Goal: Navigation & Orientation: Find specific page/section

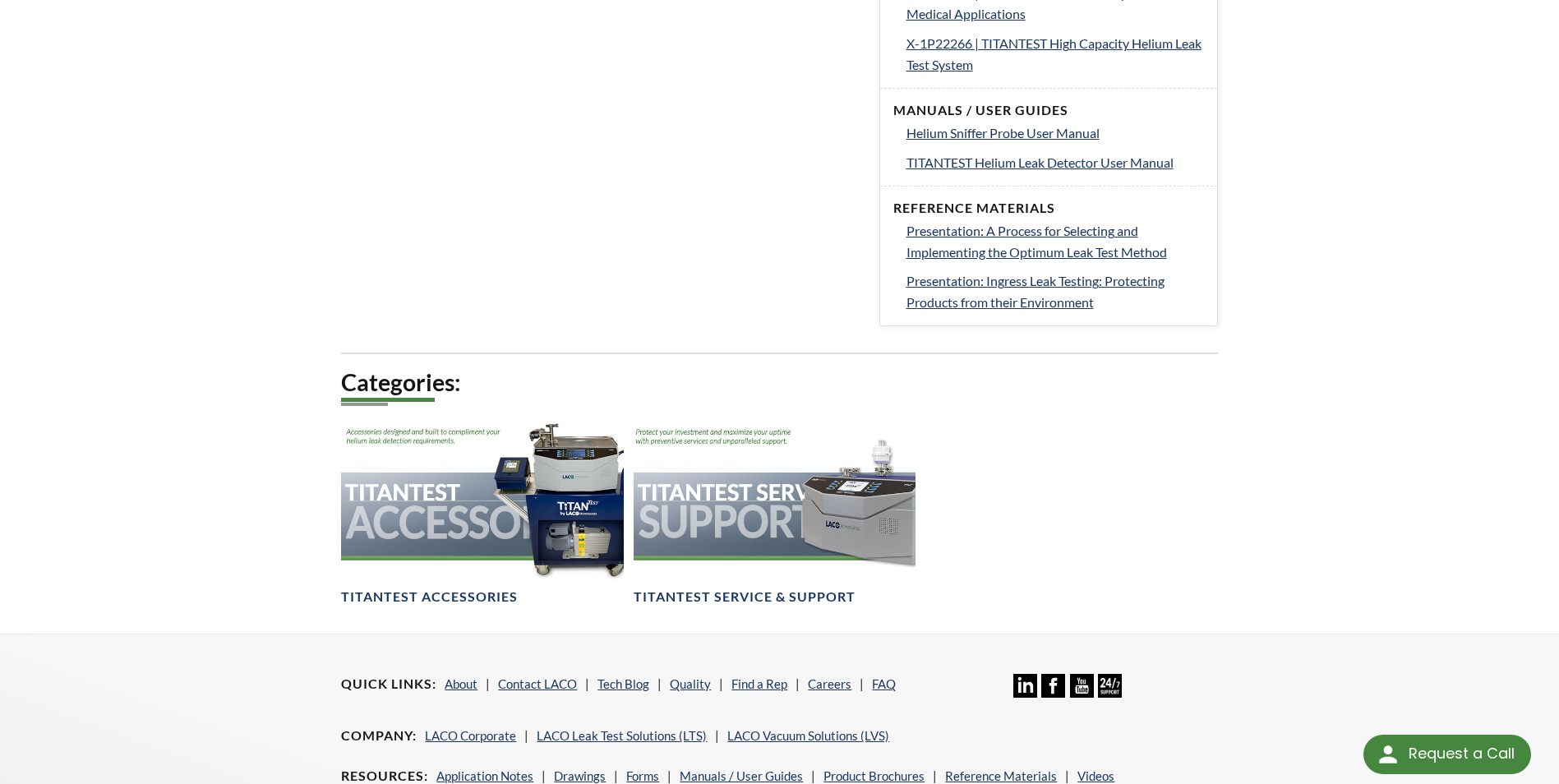
scroll to position [1352, 0]
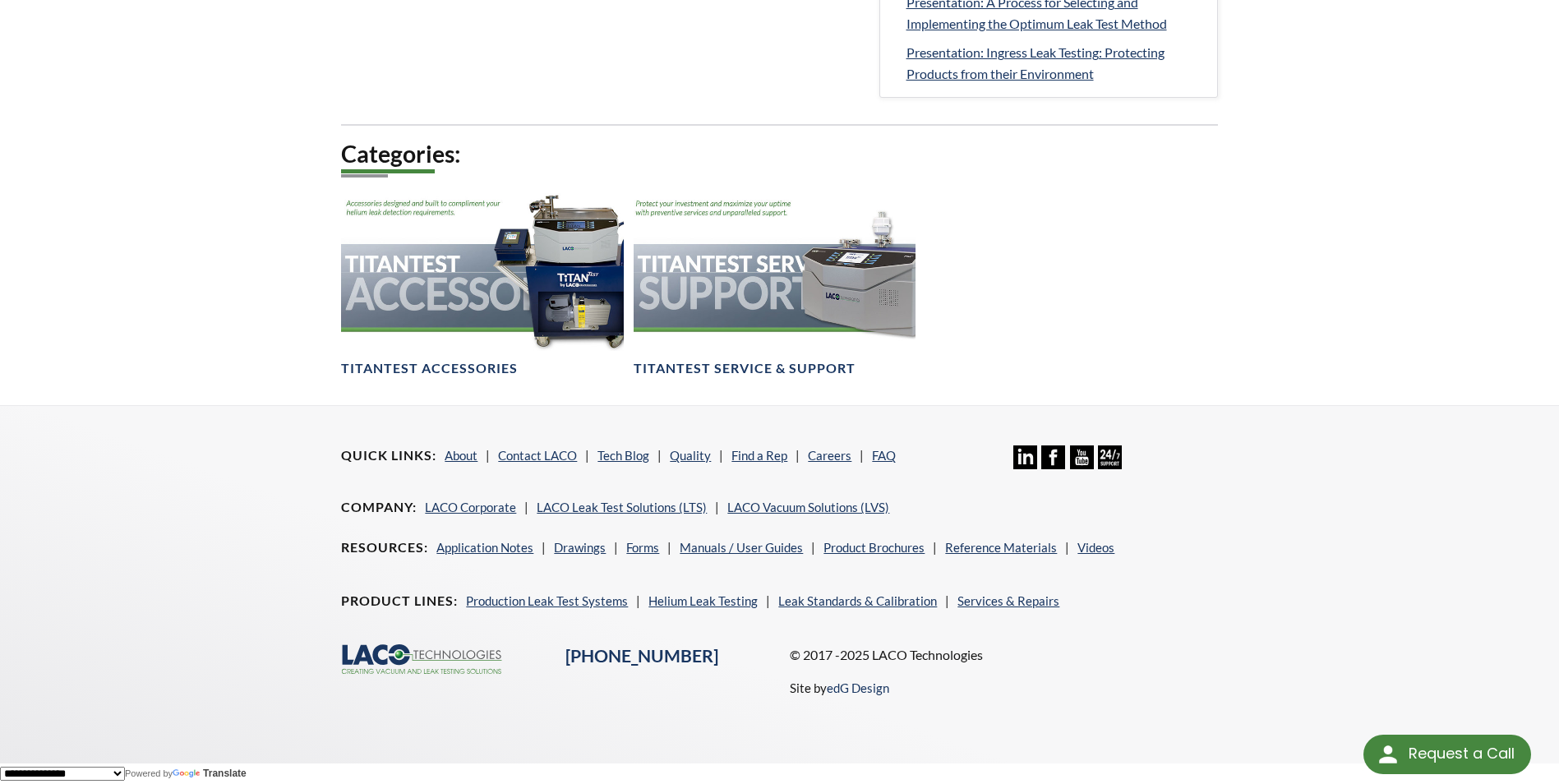
click at [405, 655] on icon ".cls-1{fill:#193661;}.cls-2{fill:#58595b;}.cls-3{fill:url(#radial-gradient);}.c…" at bounding box center [423, 659] width 165 height 31
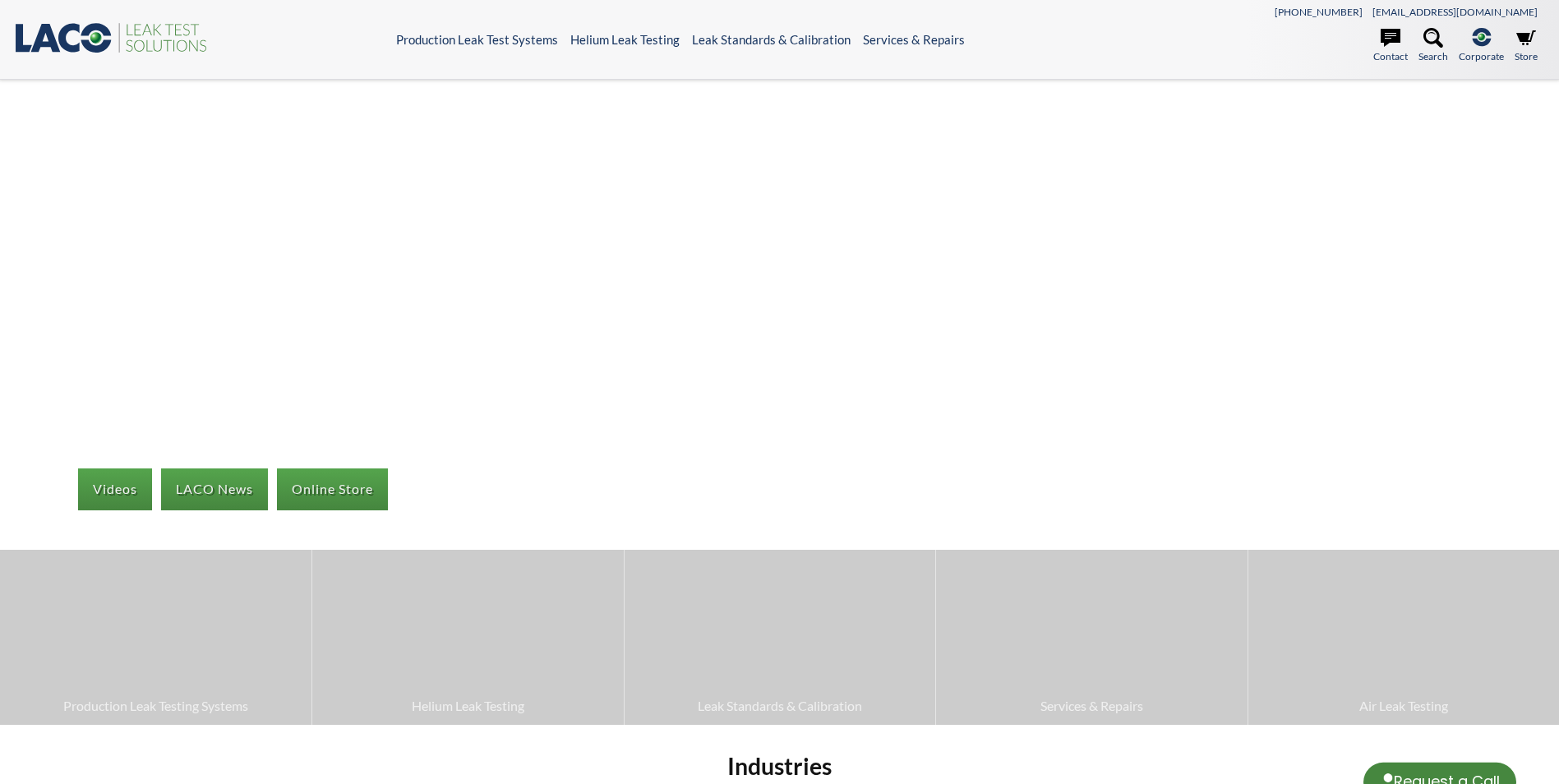
select select "Language Translate Widget"
click at [81, 43] on icon ".st0{fill:#193661;} .st1{fill:url(#SVGID_1_);} .st2{fill:#46883F;} .st3{fill:no…" at bounding box center [111, 37] width 197 height 34
select select "Language Translate Widget"
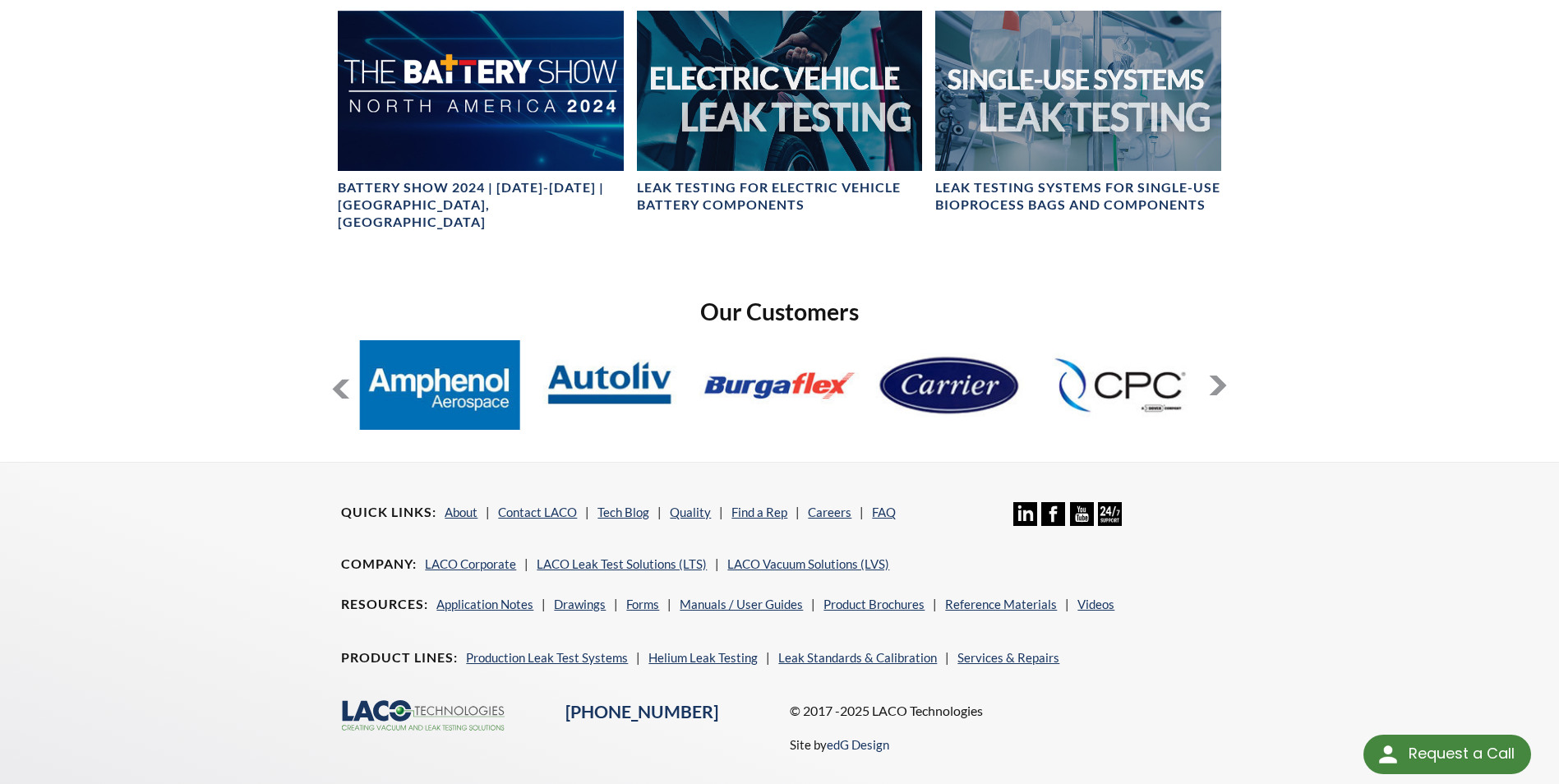
scroll to position [1174, 0]
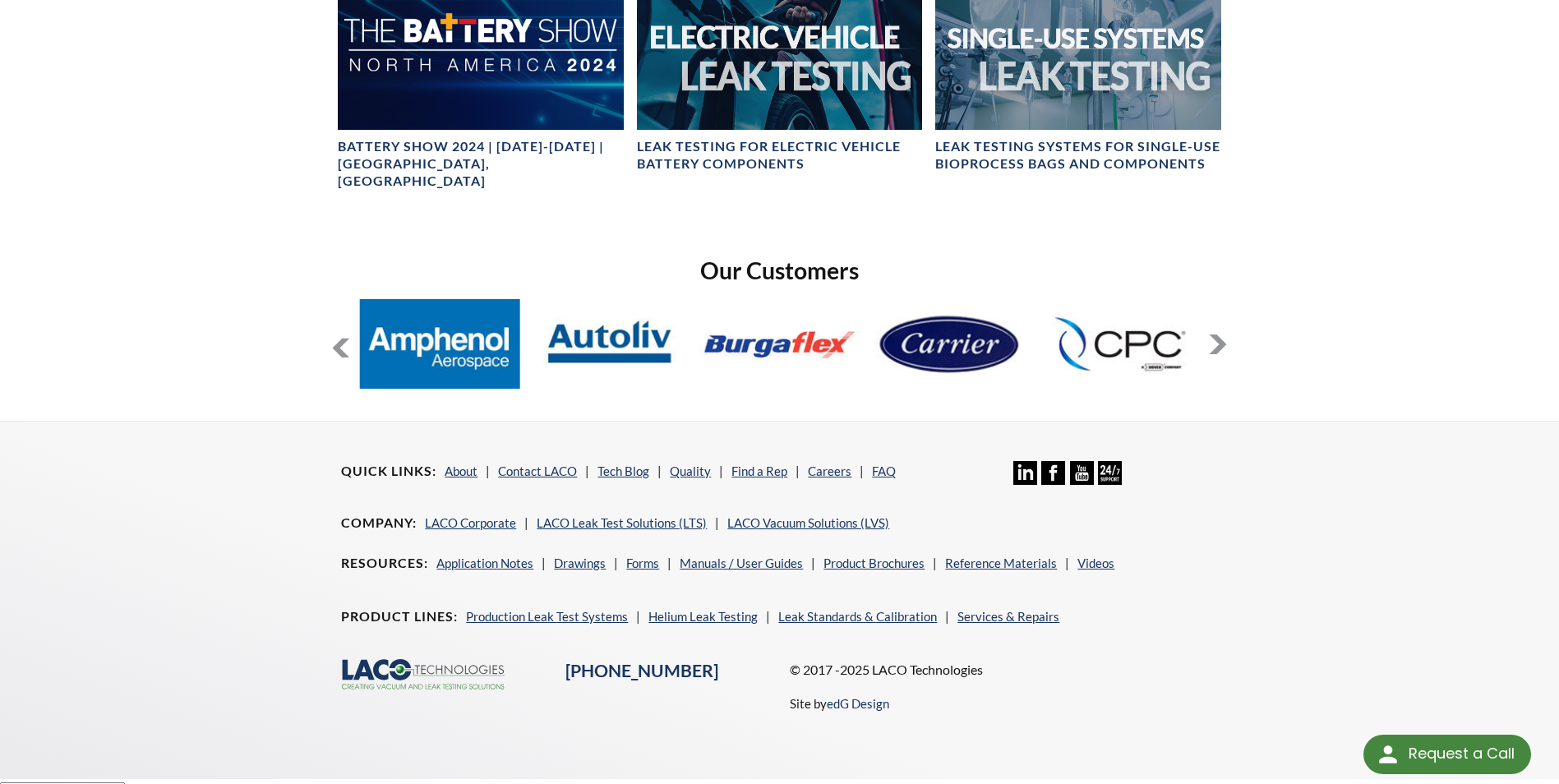
click at [1214, 334] on button at bounding box center [1218, 344] width 20 height 20
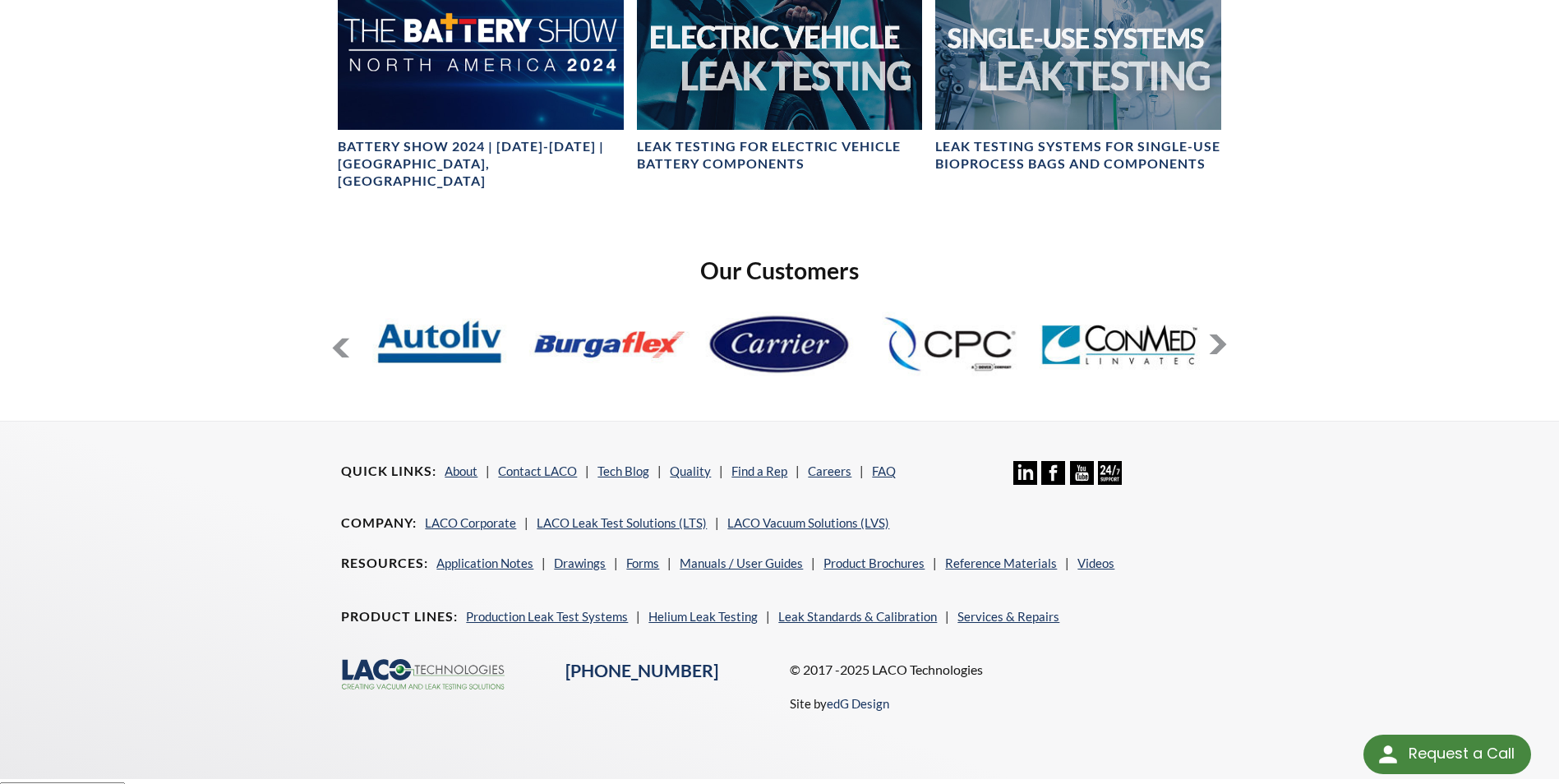
click at [1214, 334] on button at bounding box center [1218, 344] width 20 height 20
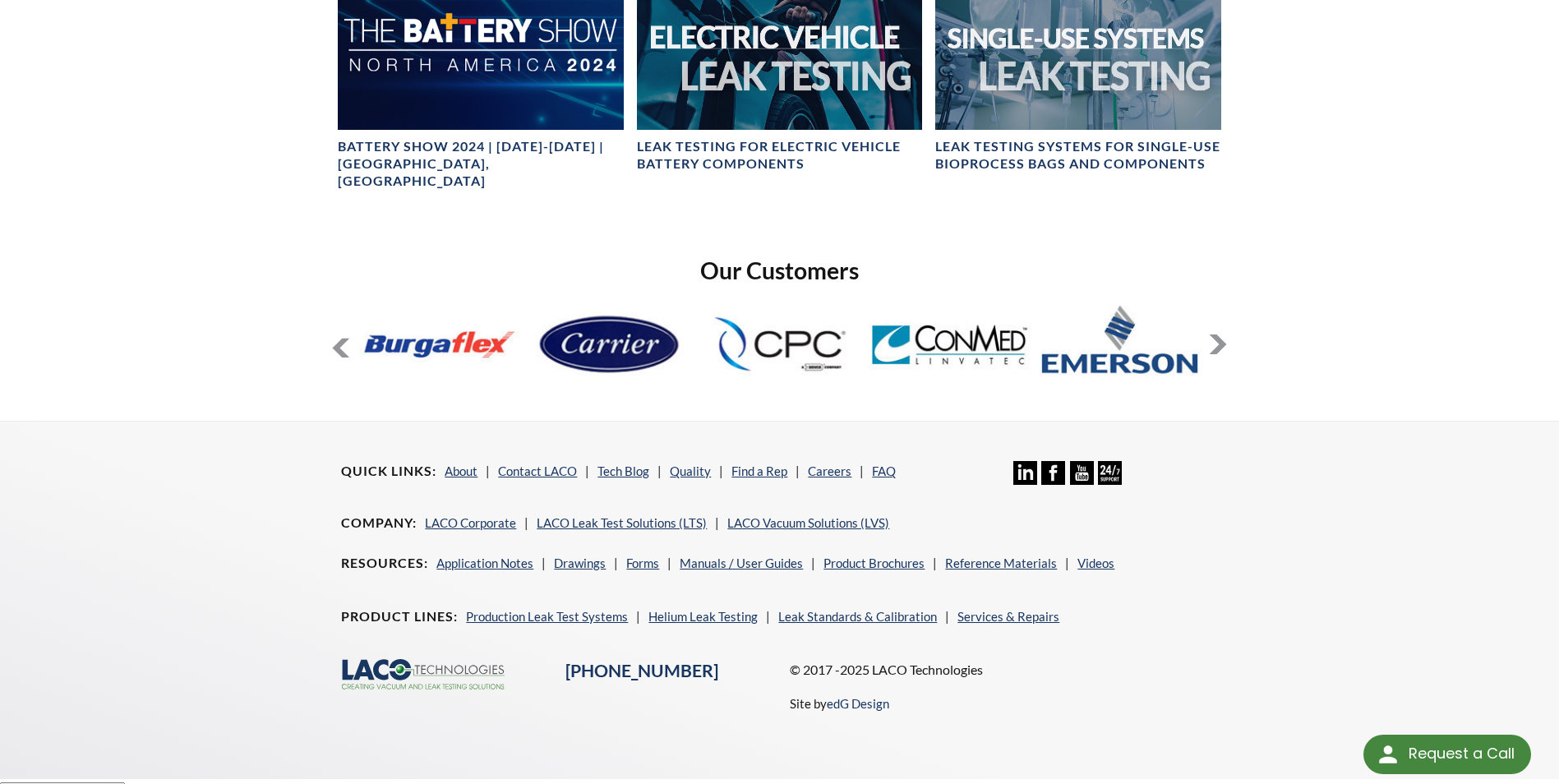
click at [1219, 334] on button at bounding box center [1218, 344] width 20 height 20
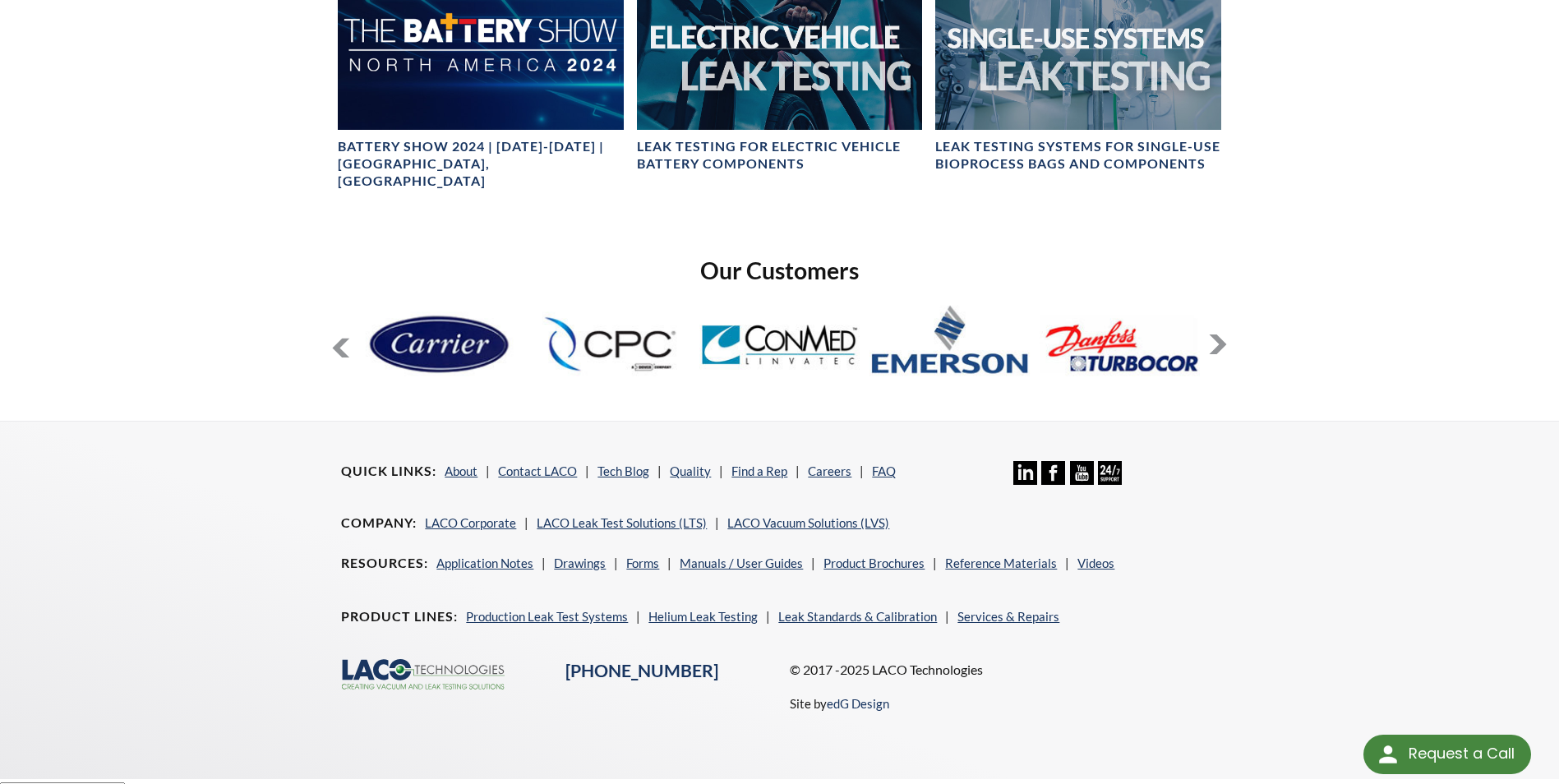
click at [1222, 334] on button at bounding box center [1218, 344] width 20 height 20
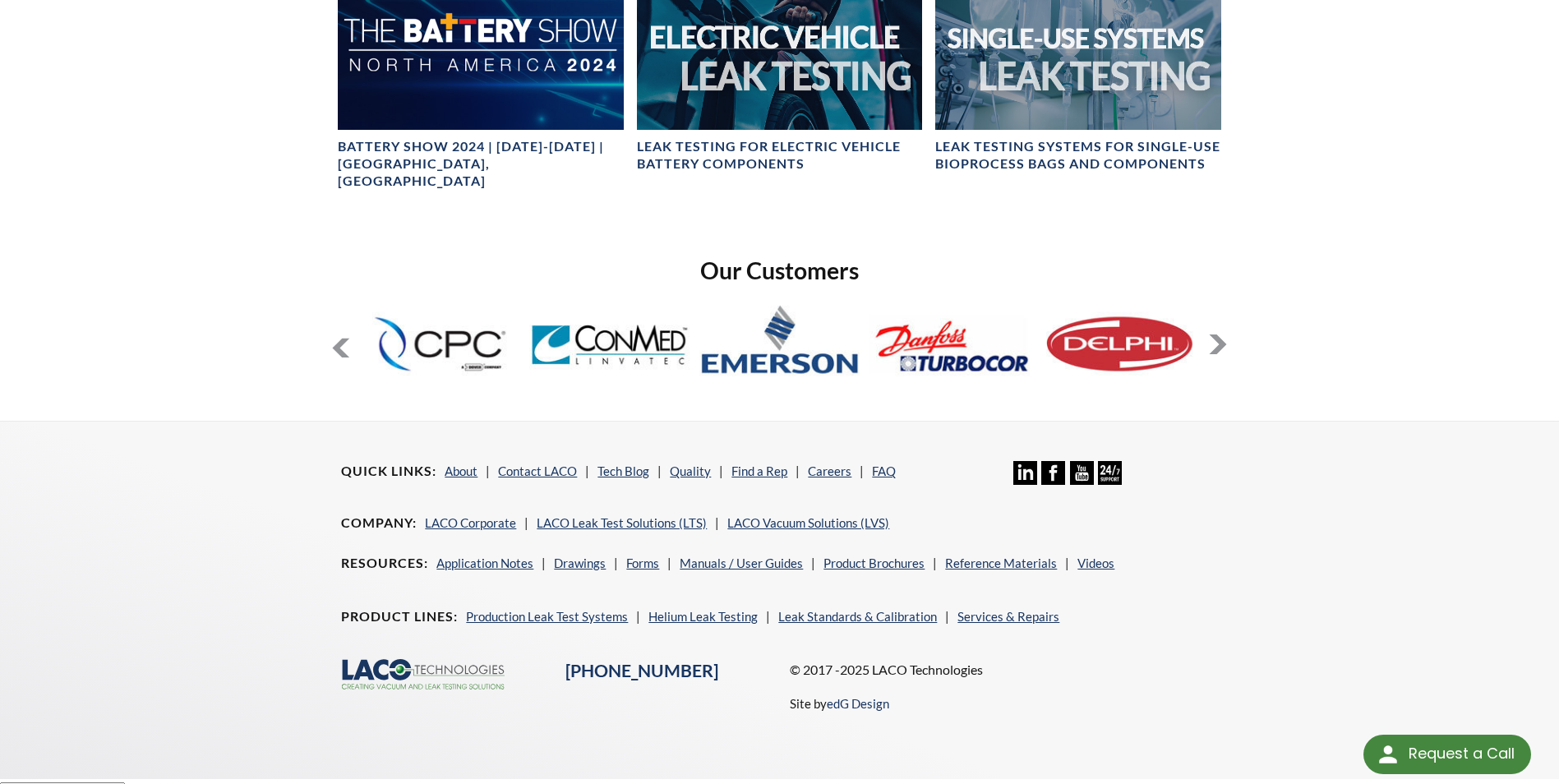
click at [1222, 334] on button at bounding box center [1218, 344] width 20 height 20
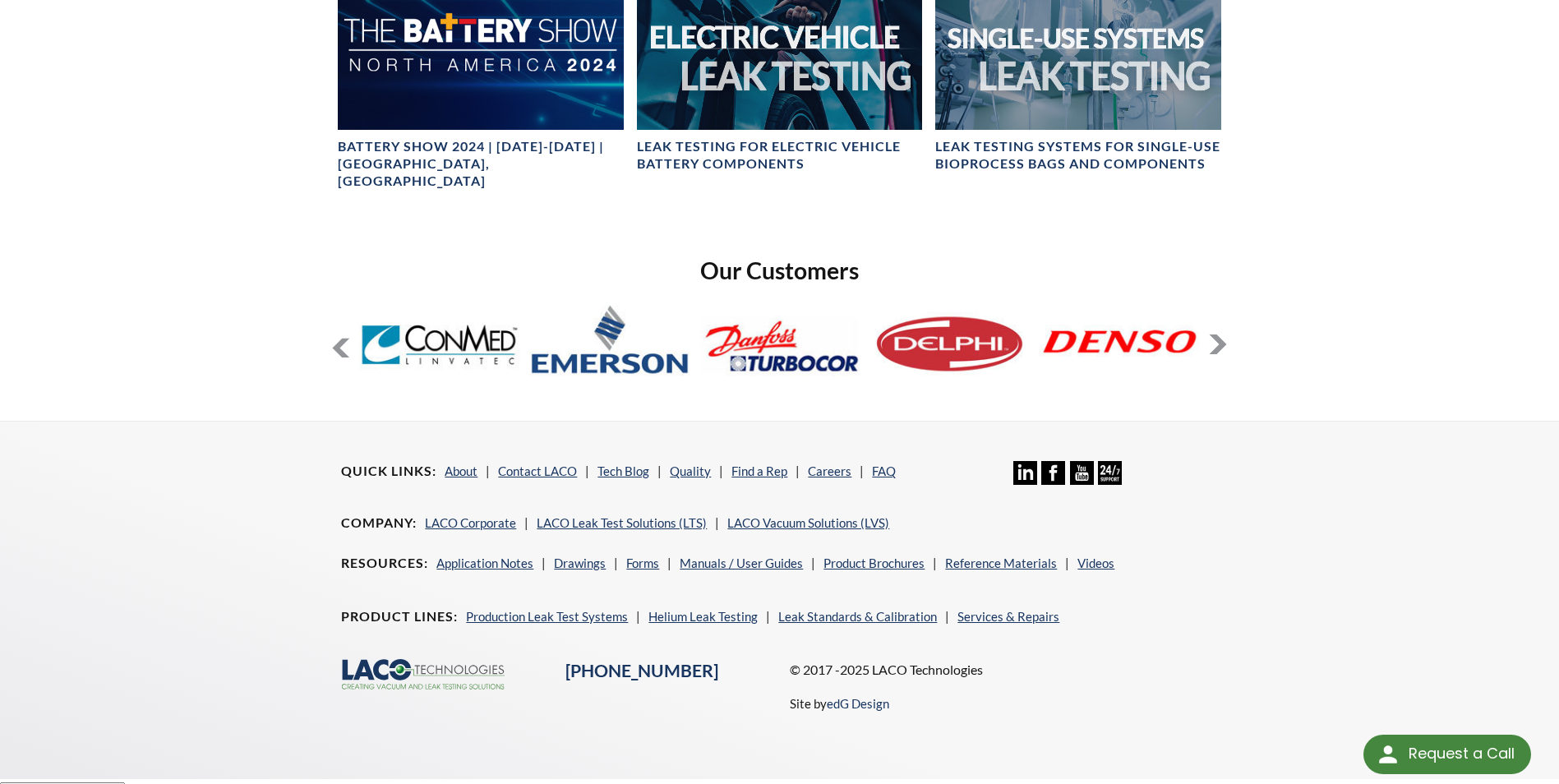
click at [1222, 334] on button at bounding box center [1218, 344] width 20 height 20
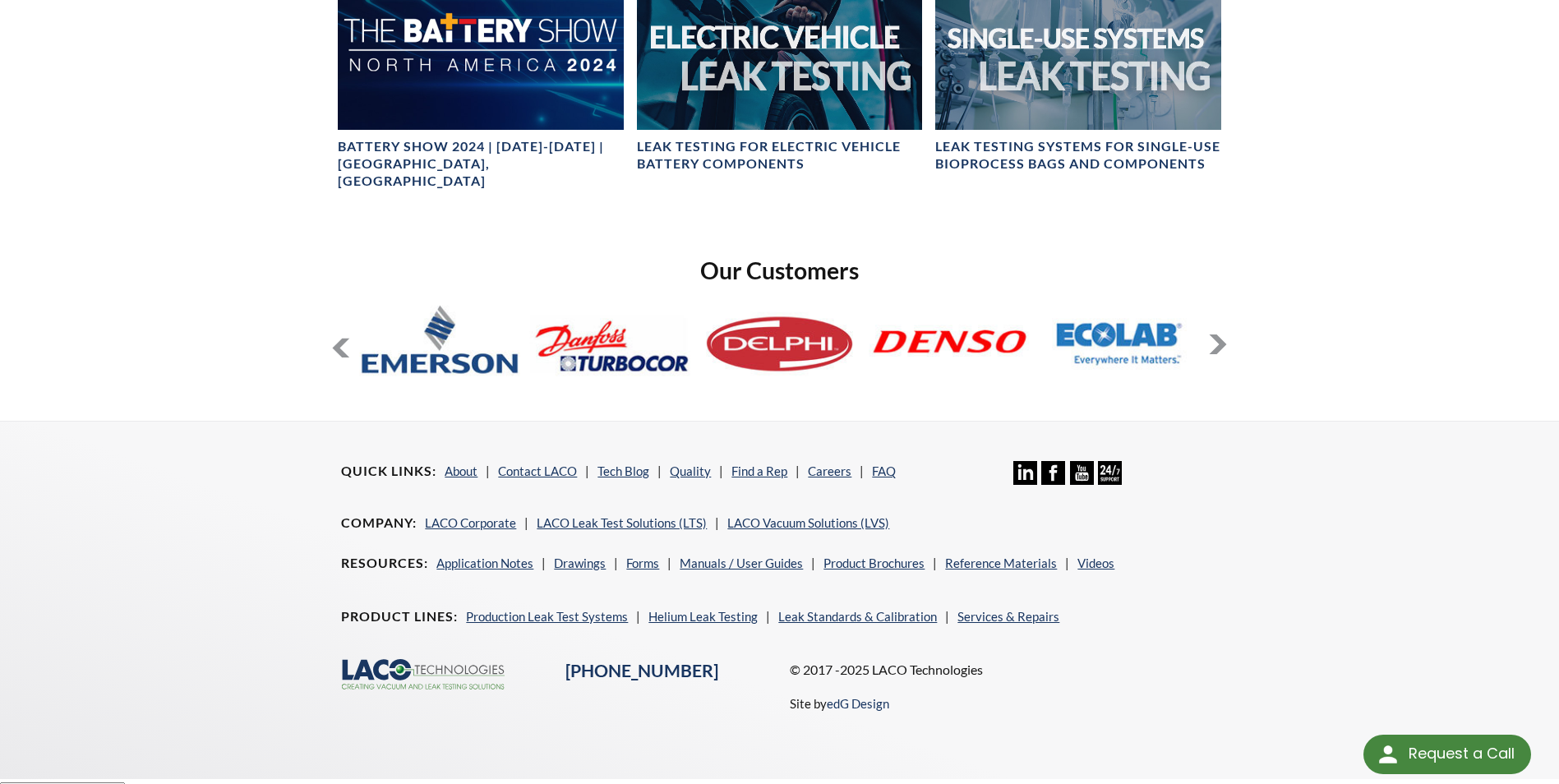
click at [1222, 334] on button at bounding box center [1218, 344] width 20 height 20
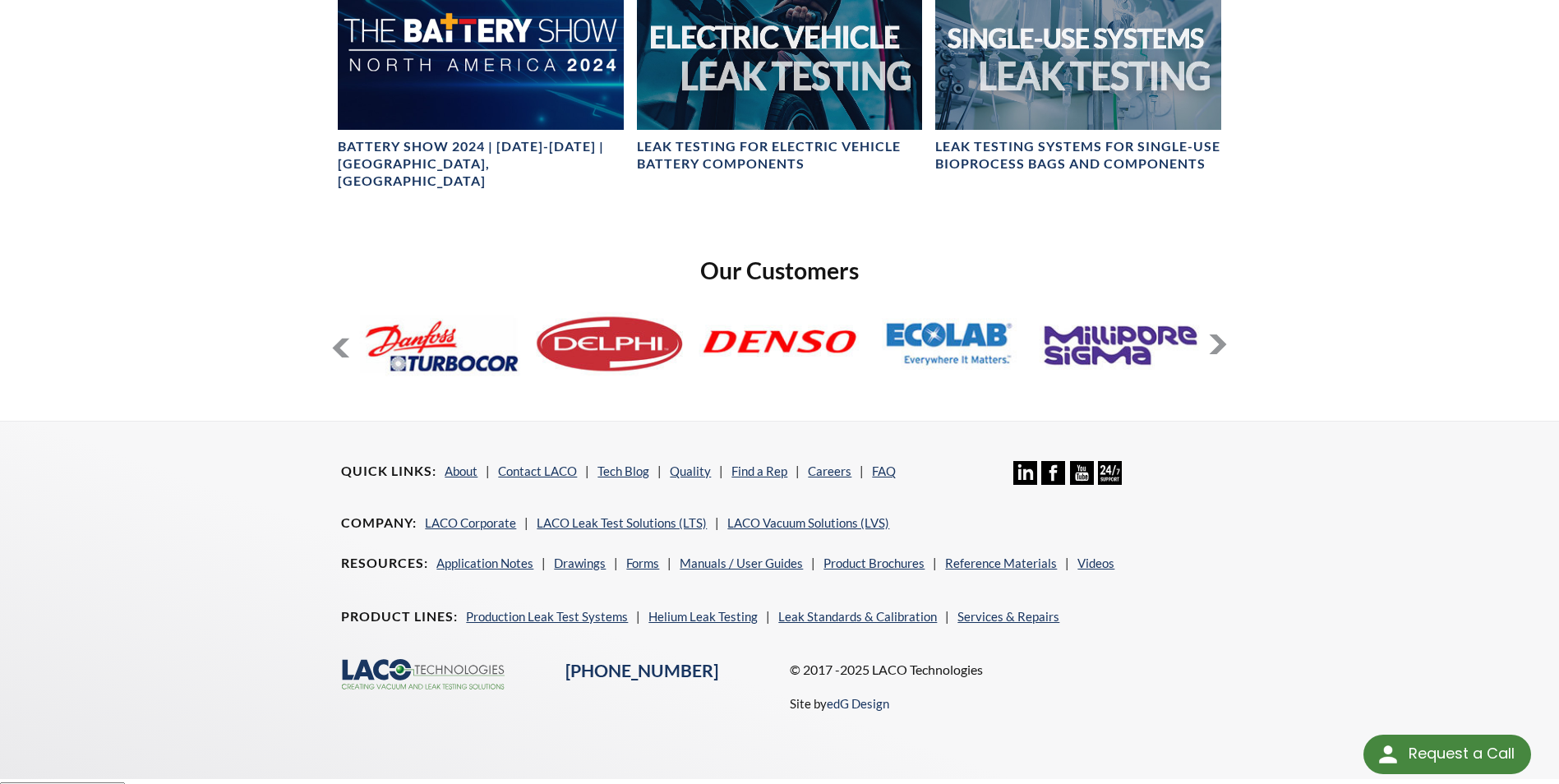
click at [1222, 334] on button at bounding box center [1218, 344] width 20 height 20
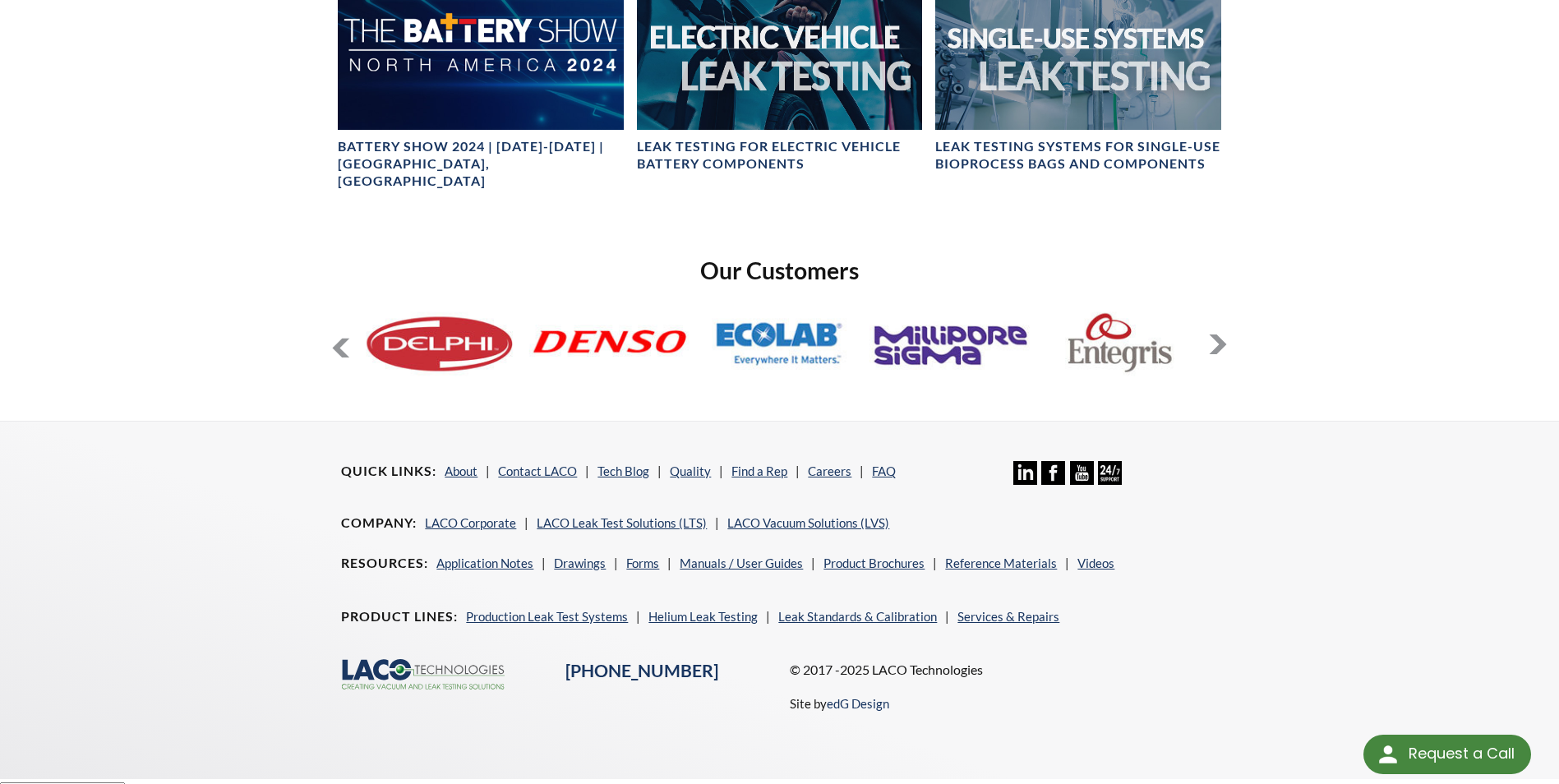
click at [1222, 334] on button at bounding box center [1218, 344] width 20 height 20
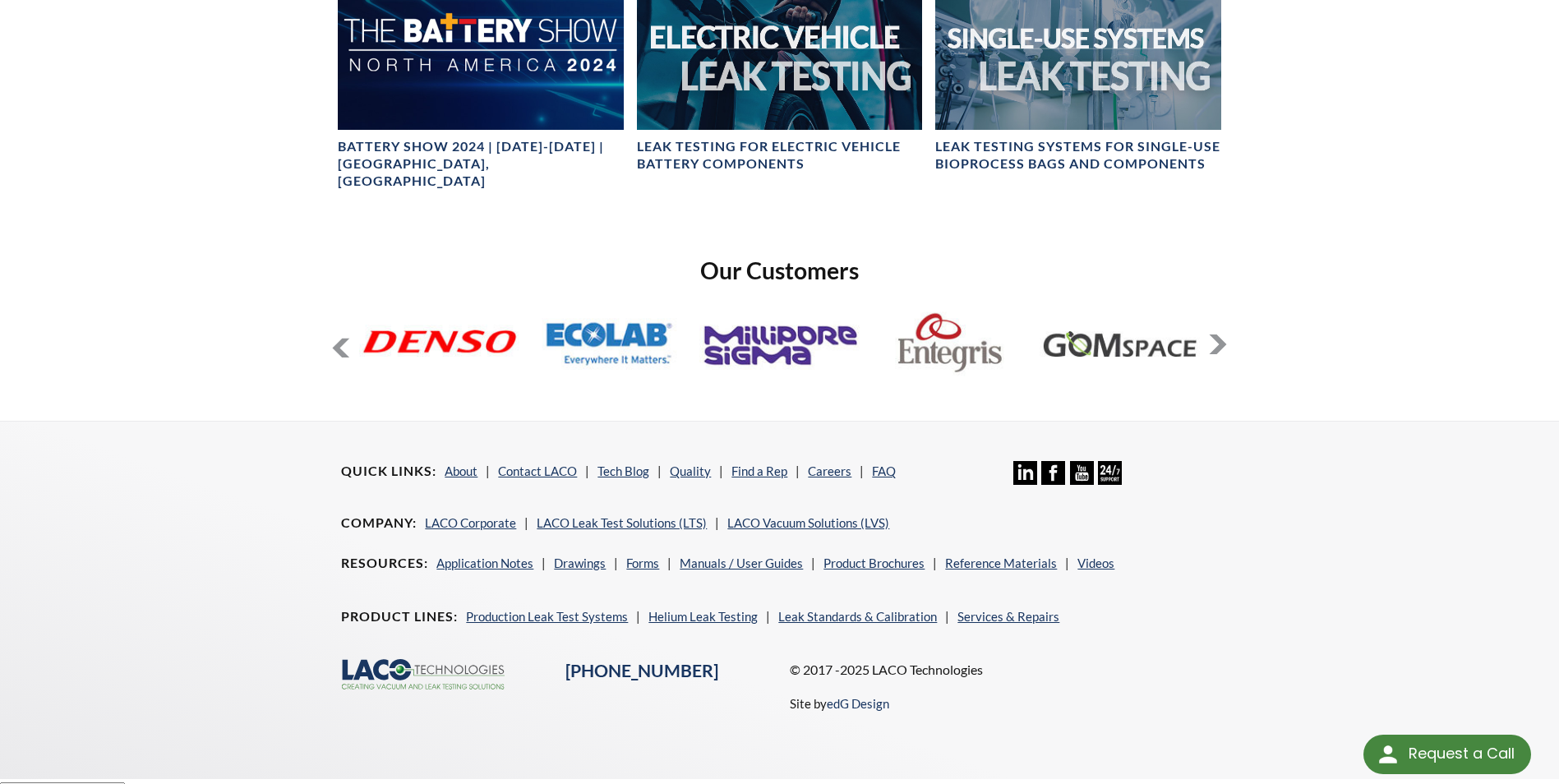
click at [1222, 334] on button at bounding box center [1218, 344] width 20 height 20
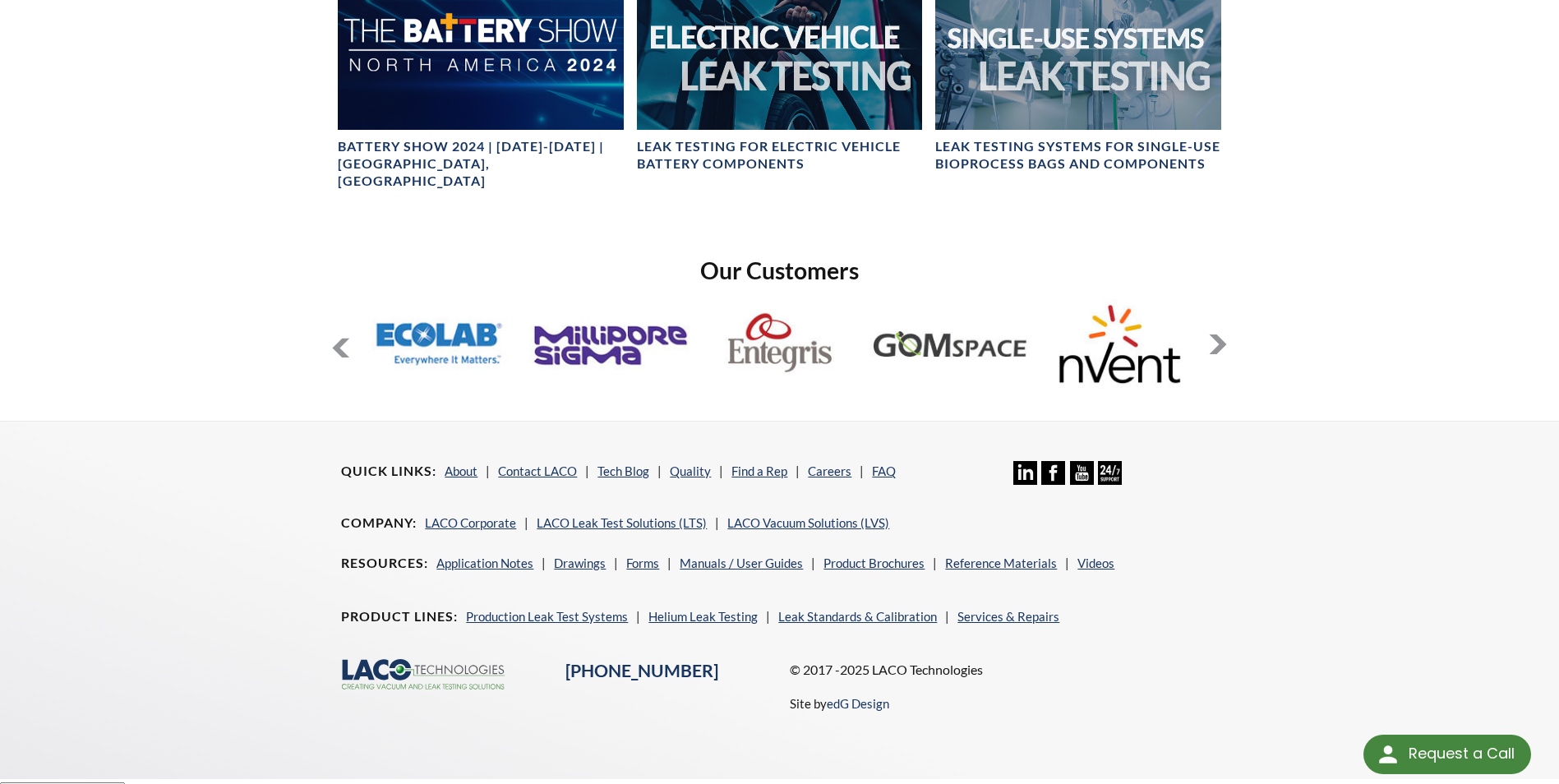
click at [1223, 334] on button at bounding box center [1218, 344] width 20 height 20
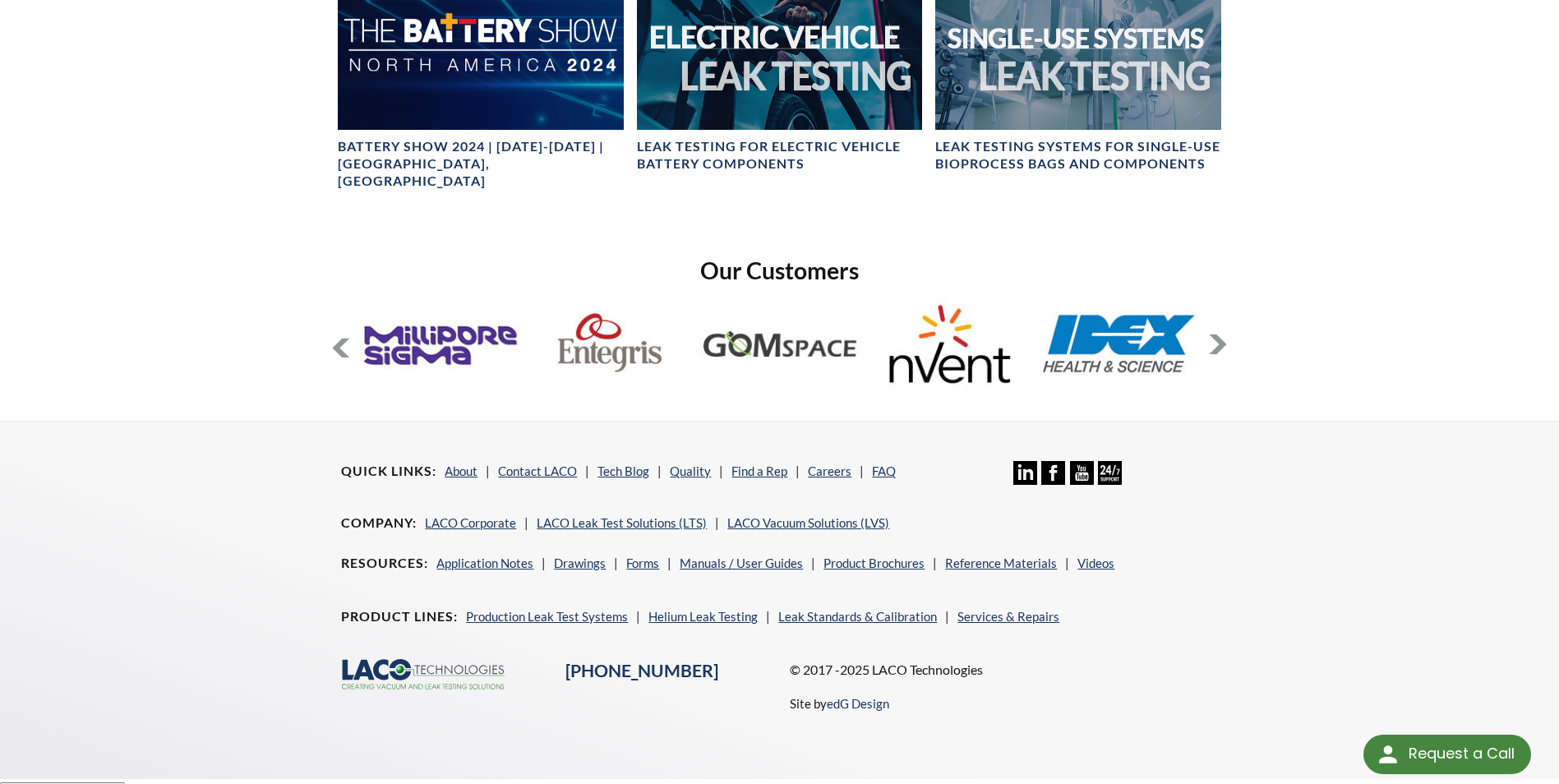
click at [1223, 334] on button at bounding box center [1218, 344] width 20 height 20
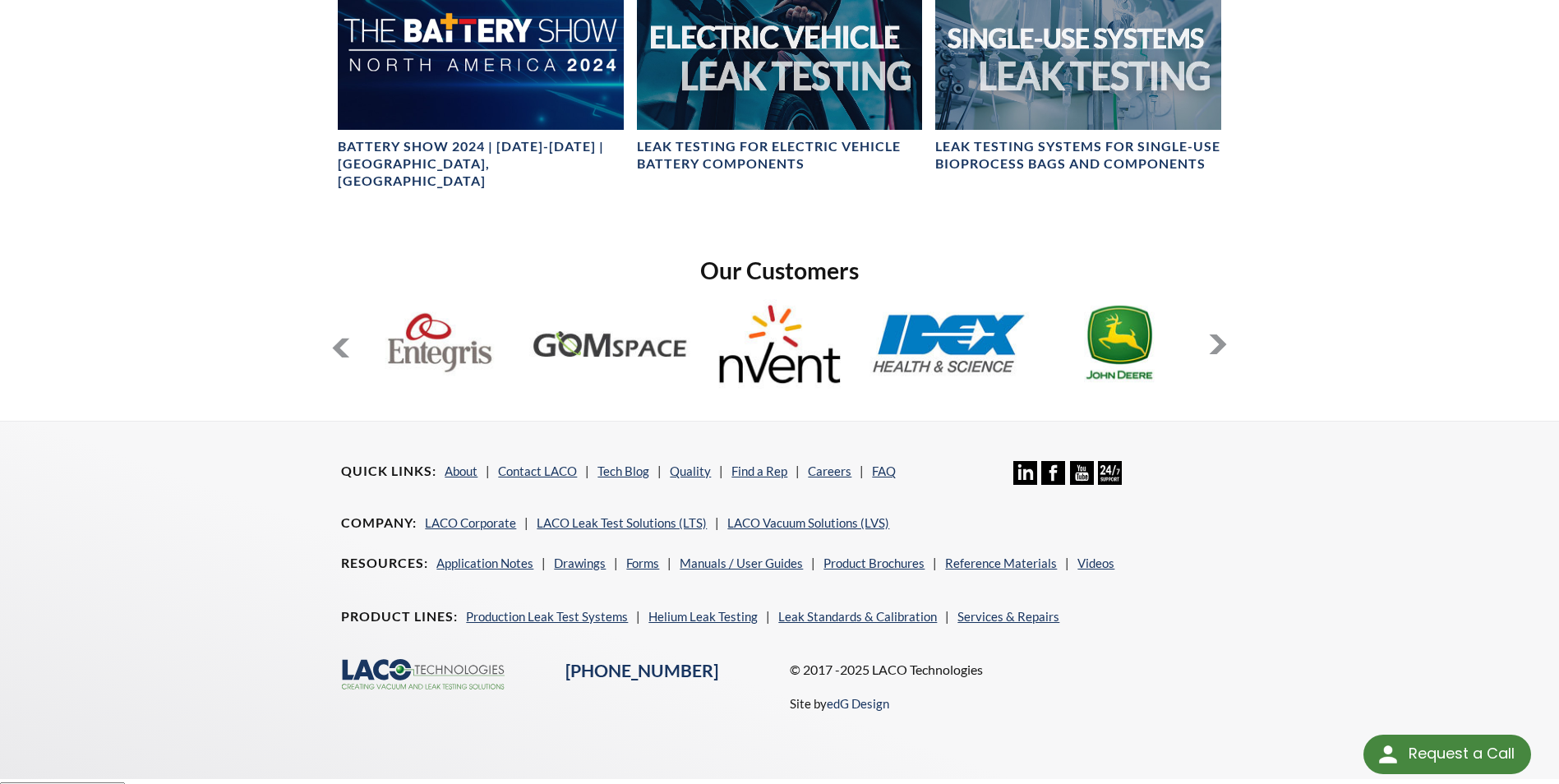
click at [1223, 334] on button at bounding box center [1218, 344] width 20 height 20
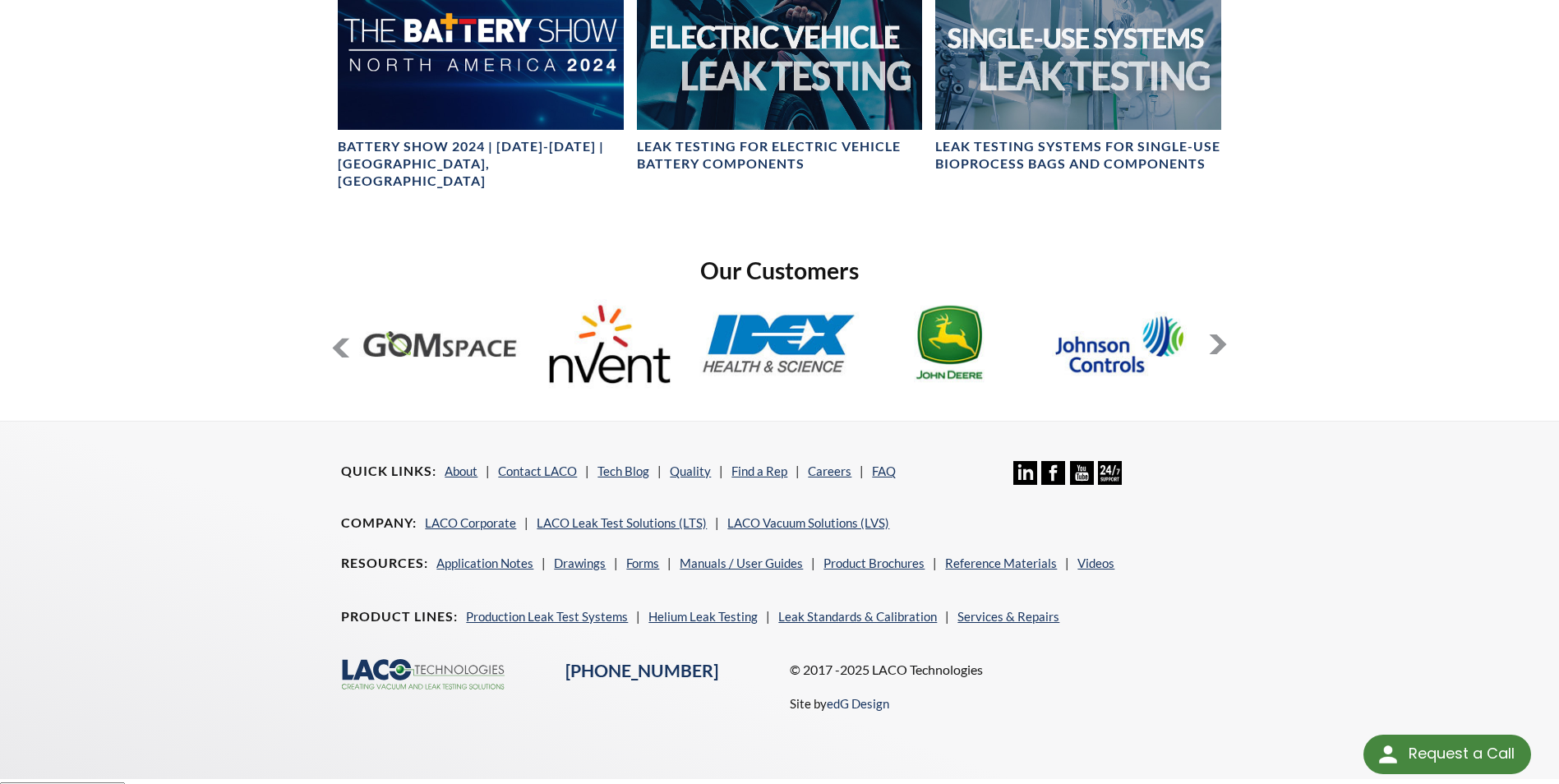
click at [1223, 334] on button at bounding box center [1218, 344] width 20 height 20
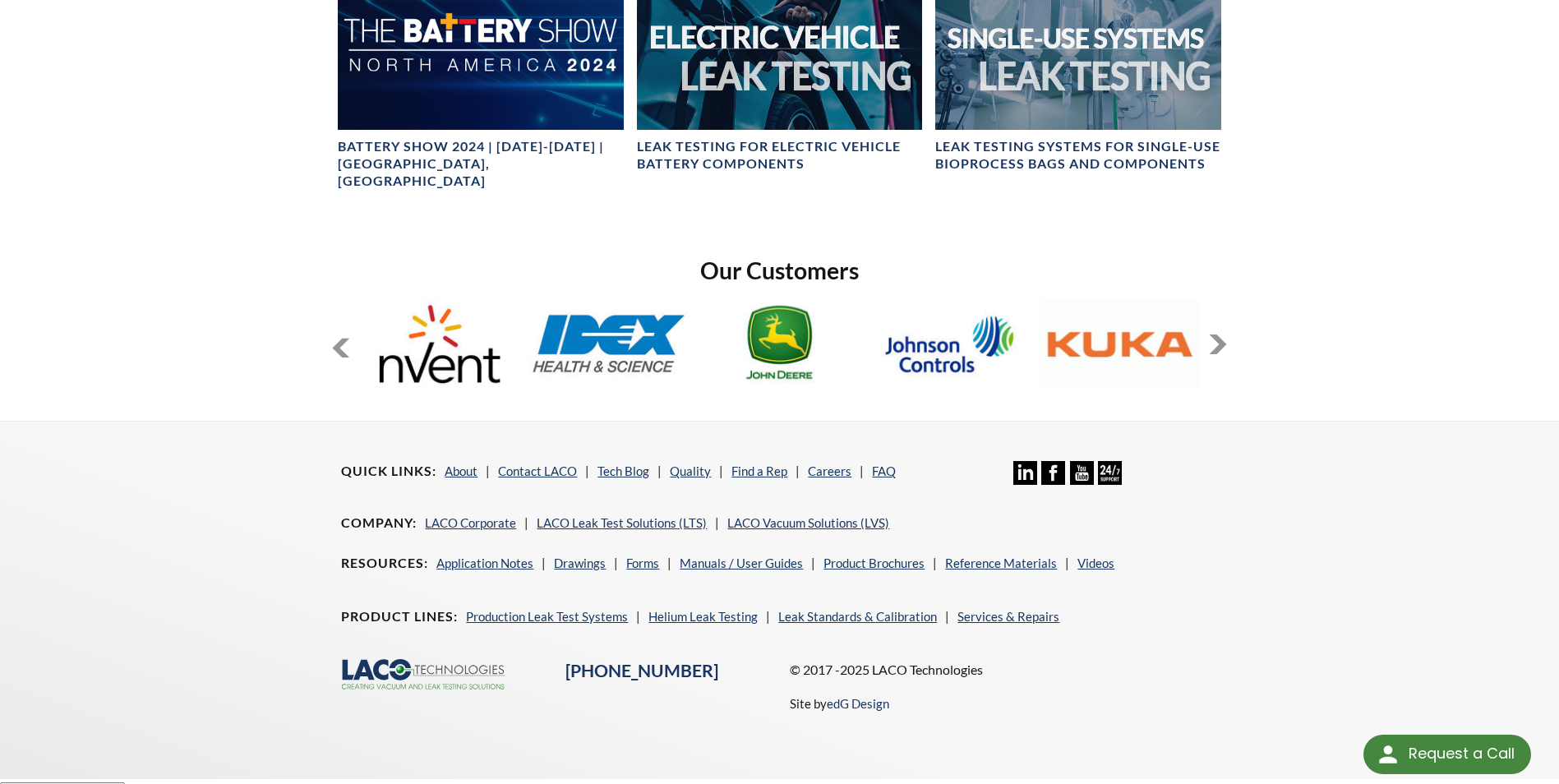
click at [1223, 334] on button at bounding box center [1218, 344] width 20 height 20
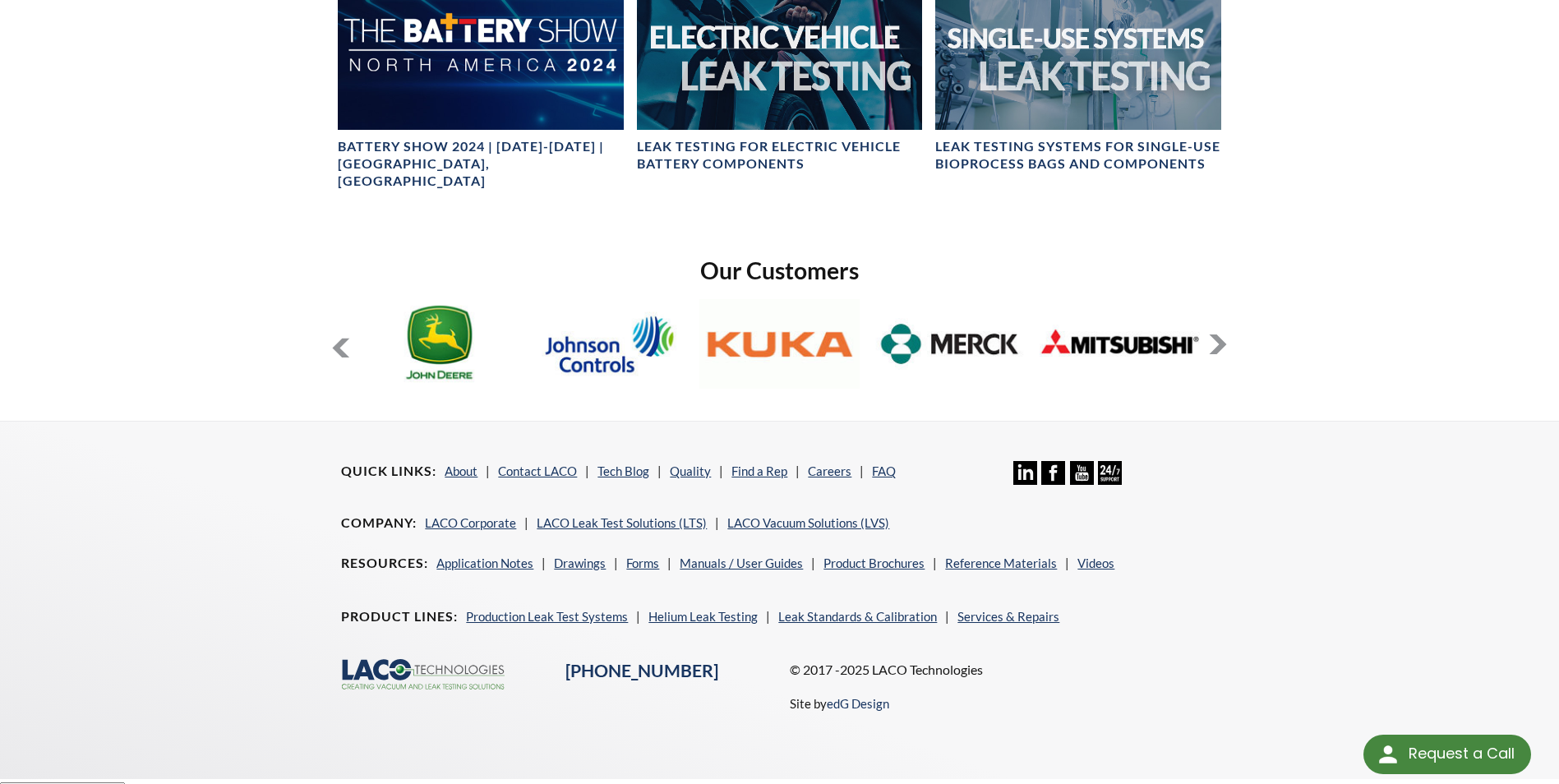
click at [1223, 334] on button at bounding box center [1218, 344] width 20 height 20
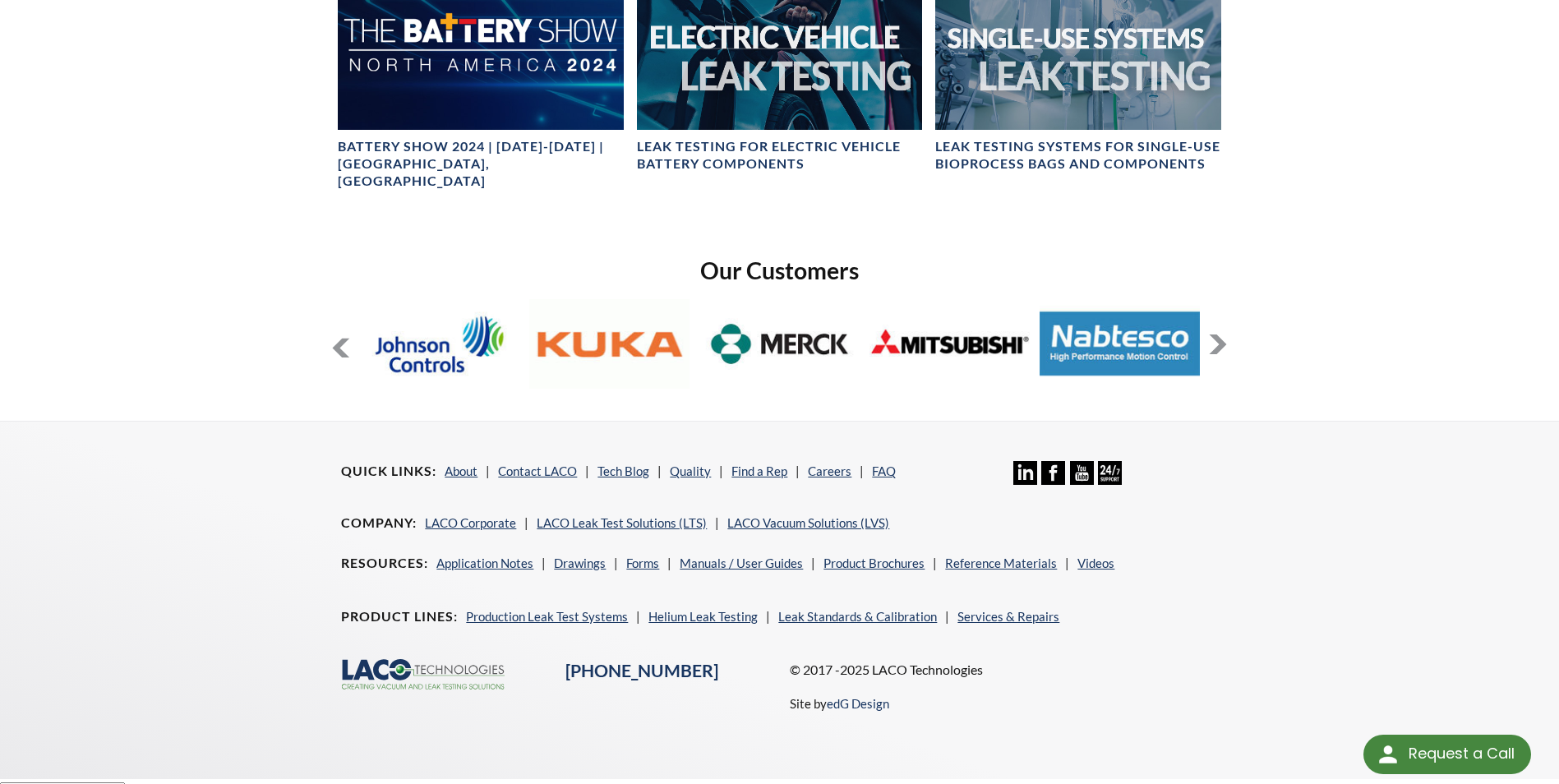
click at [1223, 334] on button at bounding box center [1218, 344] width 20 height 20
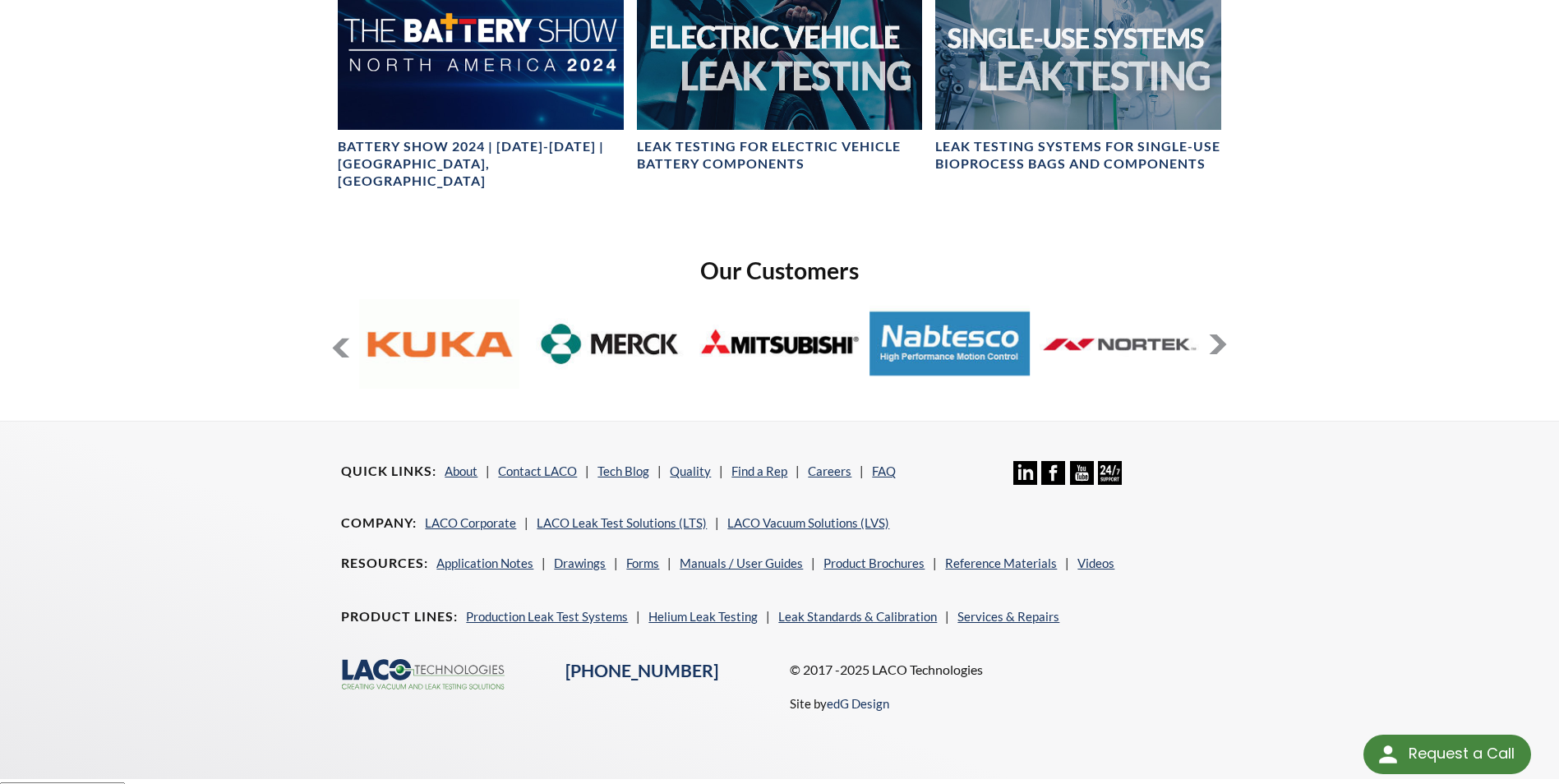
click at [1223, 334] on button at bounding box center [1218, 344] width 20 height 20
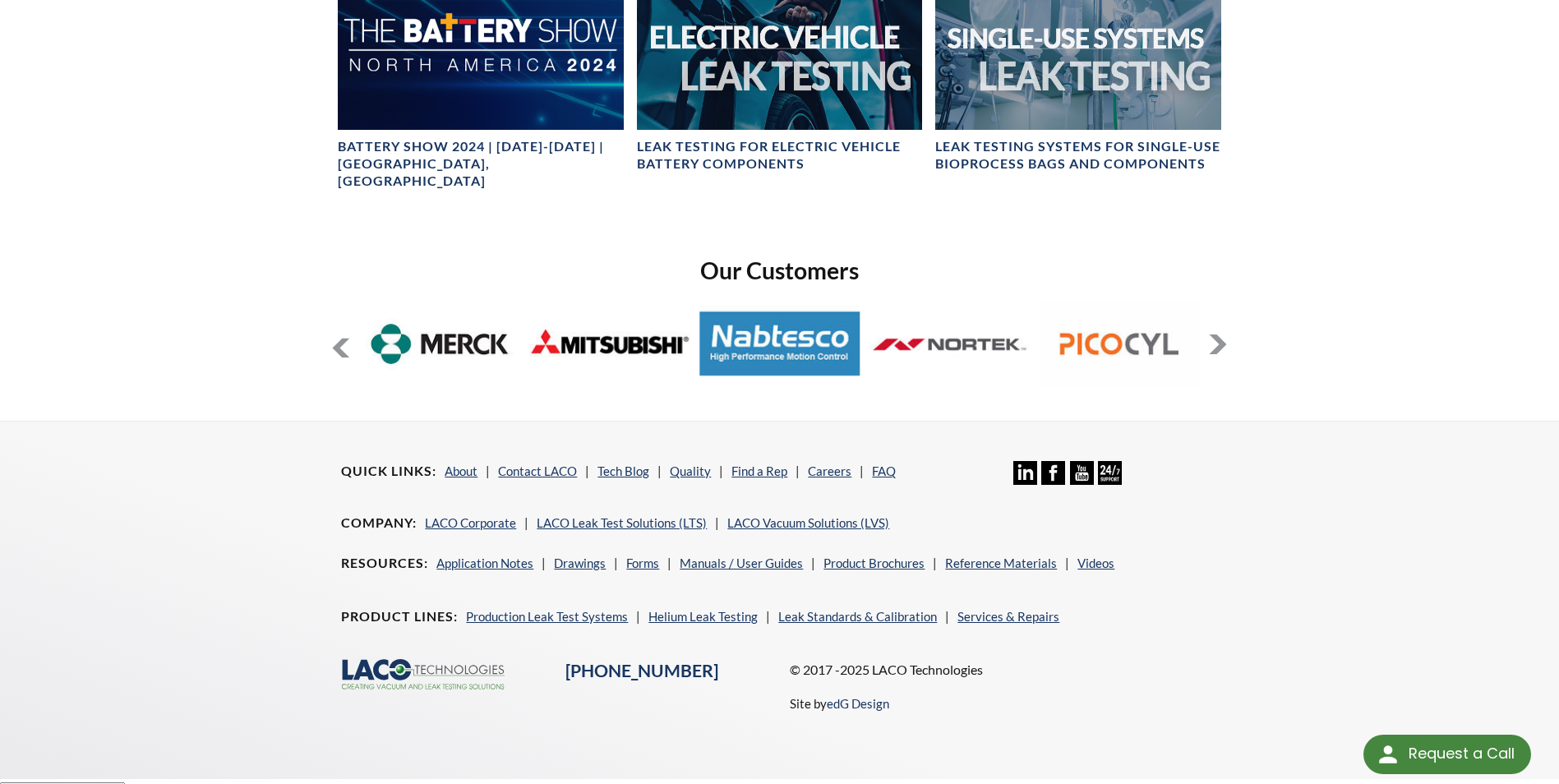
click at [1223, 334] on button at bounding box center [1218, 344] width 20 height 20
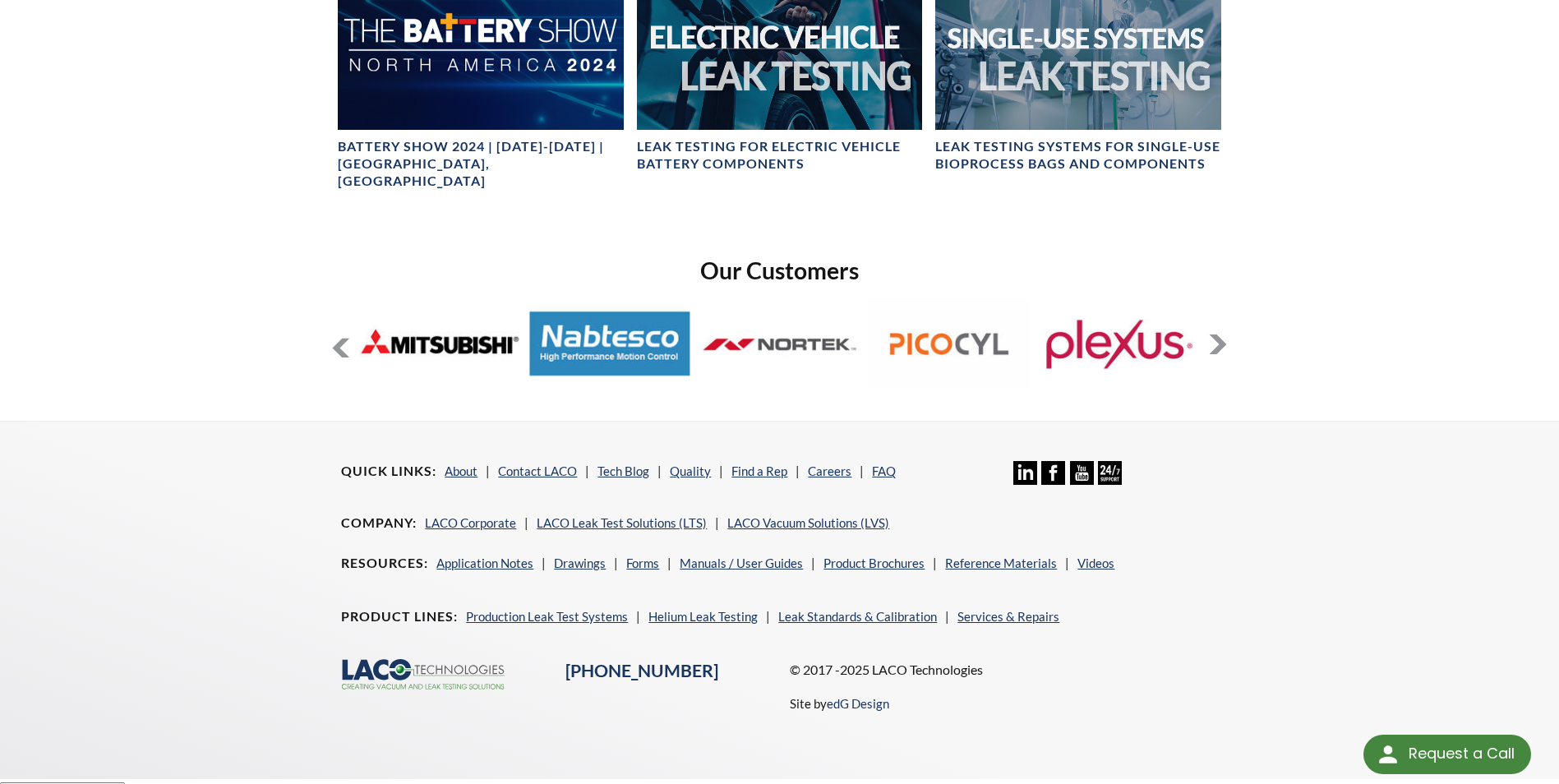
click at [1223, 334] on button at bounding box center [1218, 344] width 20 height 20
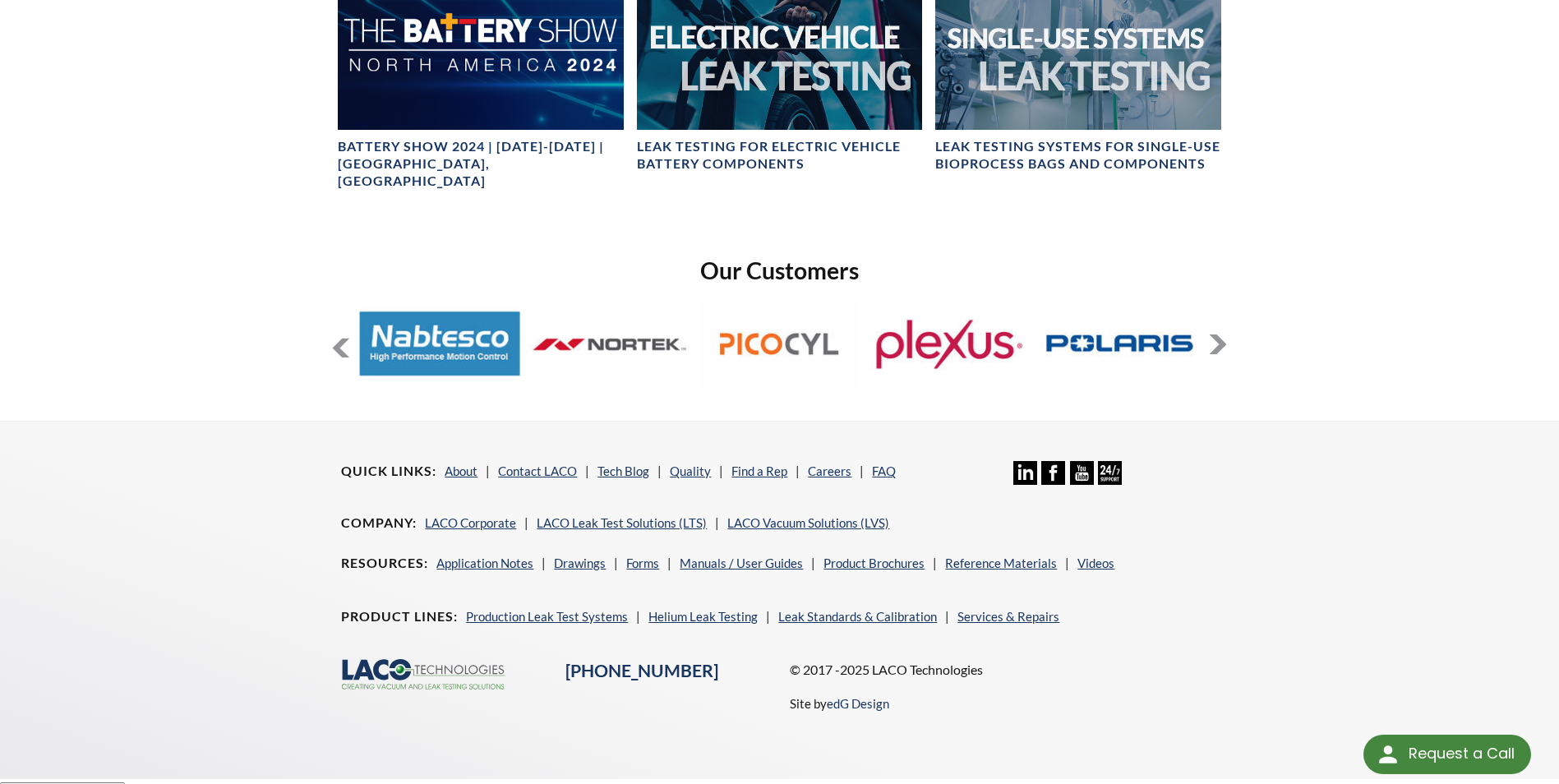
click at [1223, 334] on button at bounding box center [1218, 344] width 20 height 20
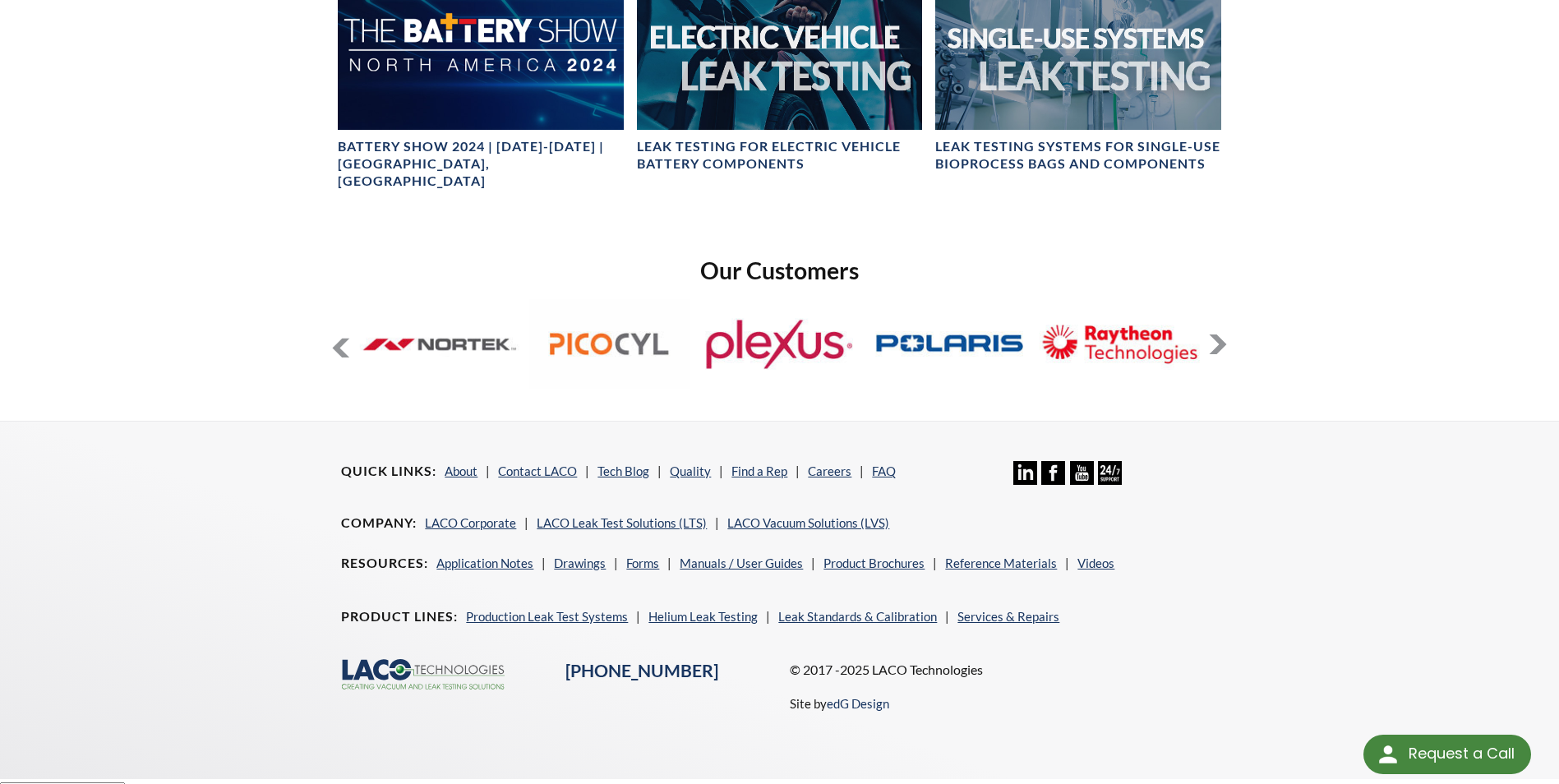
click at [1223, 334] on button at bounding box center [1218, 344] width 20 height 20
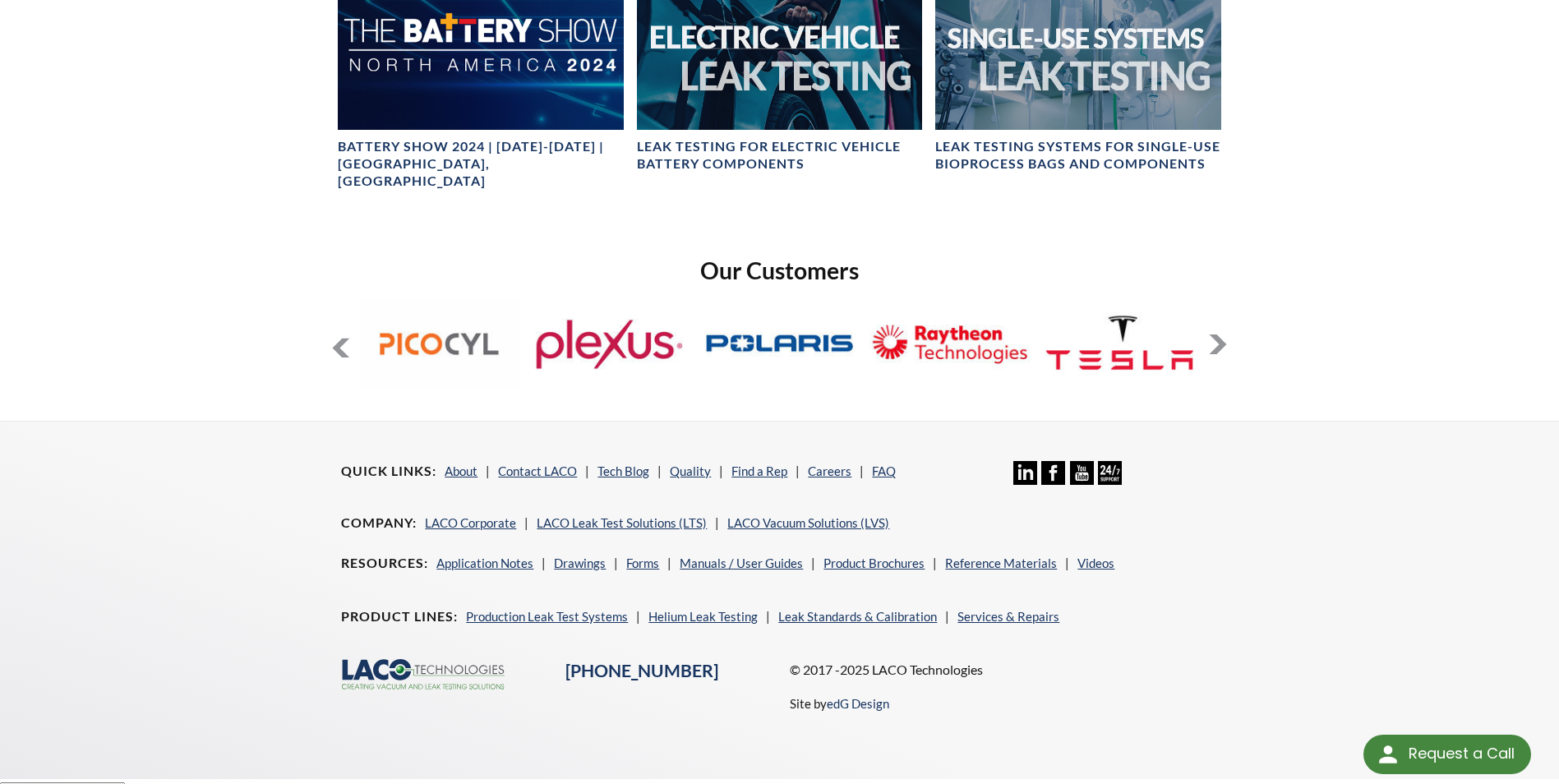
click at [1223, 334] on button at bounding box center [1218, 344] width 20 height 20
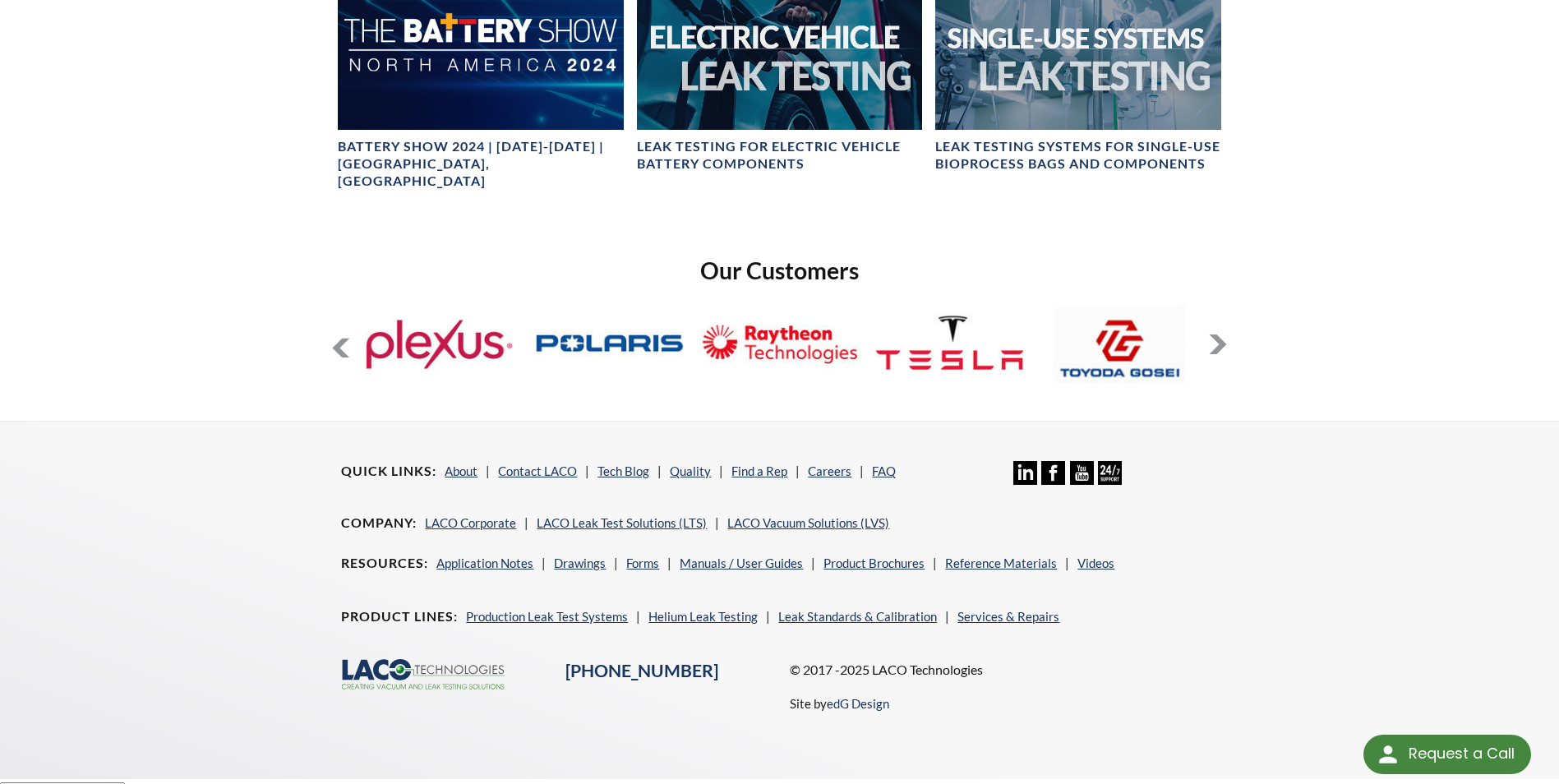
click at [1223, 334] on button at bounding box center [1218, 344] width 20 height 20
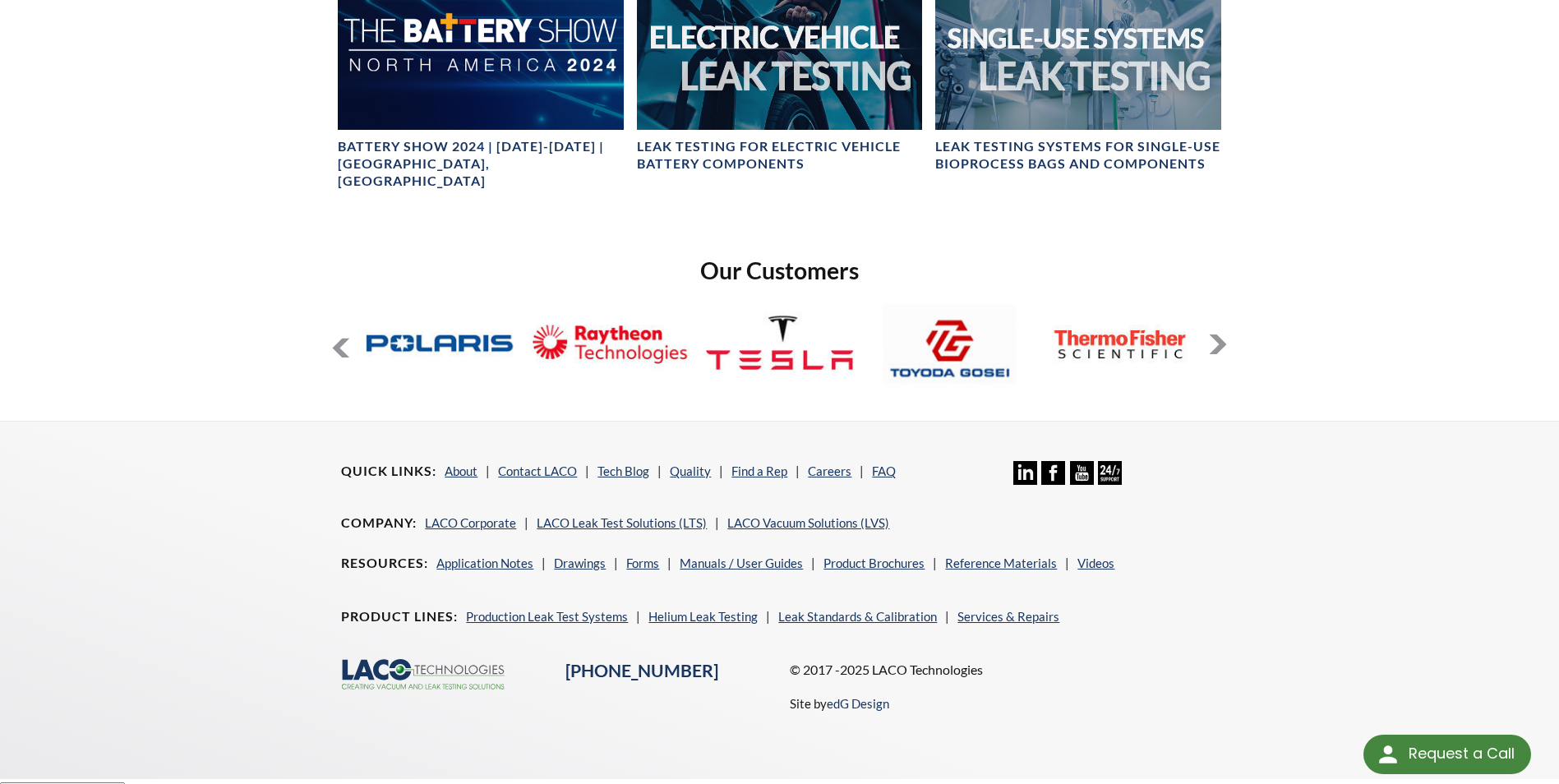
click at [1223, 334] on button at bounding box center [1218, 344] width 20 height 20
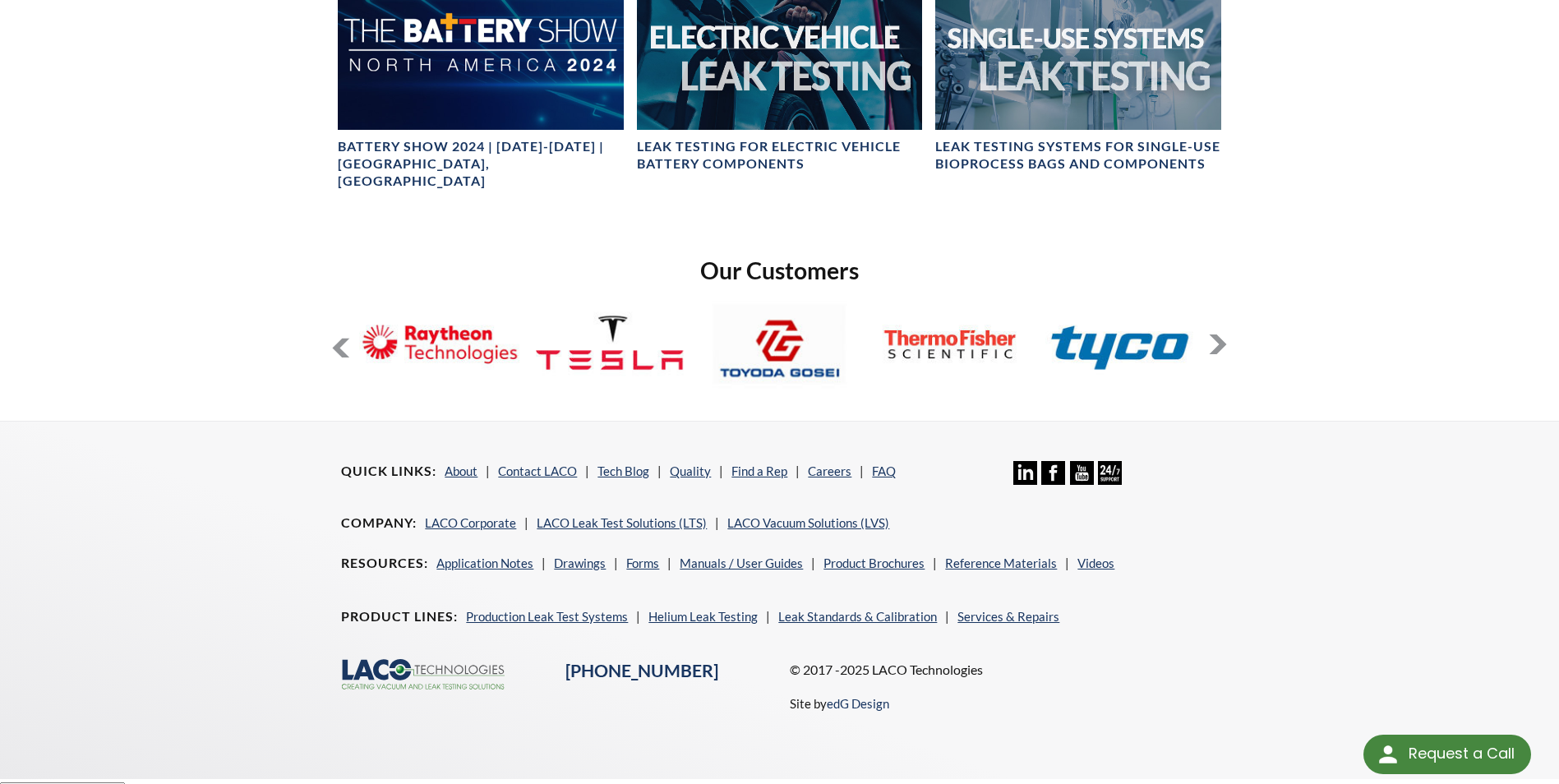
click at [1223, 334] on button at bounding box center [1218, 344] width 20 height 20
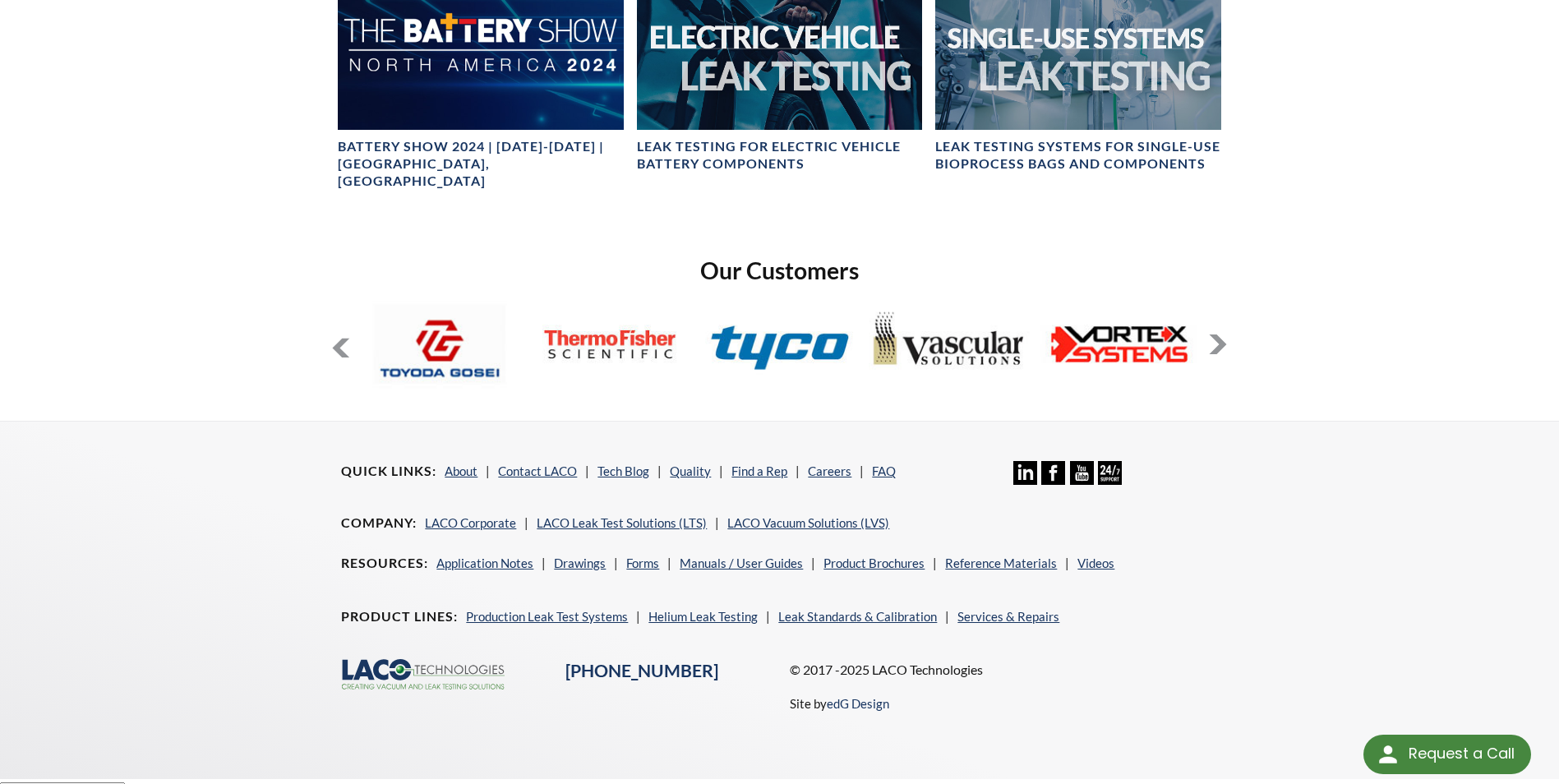
click at [1223, 334] on button at bounding box center [1218, 344] width 20 height 20
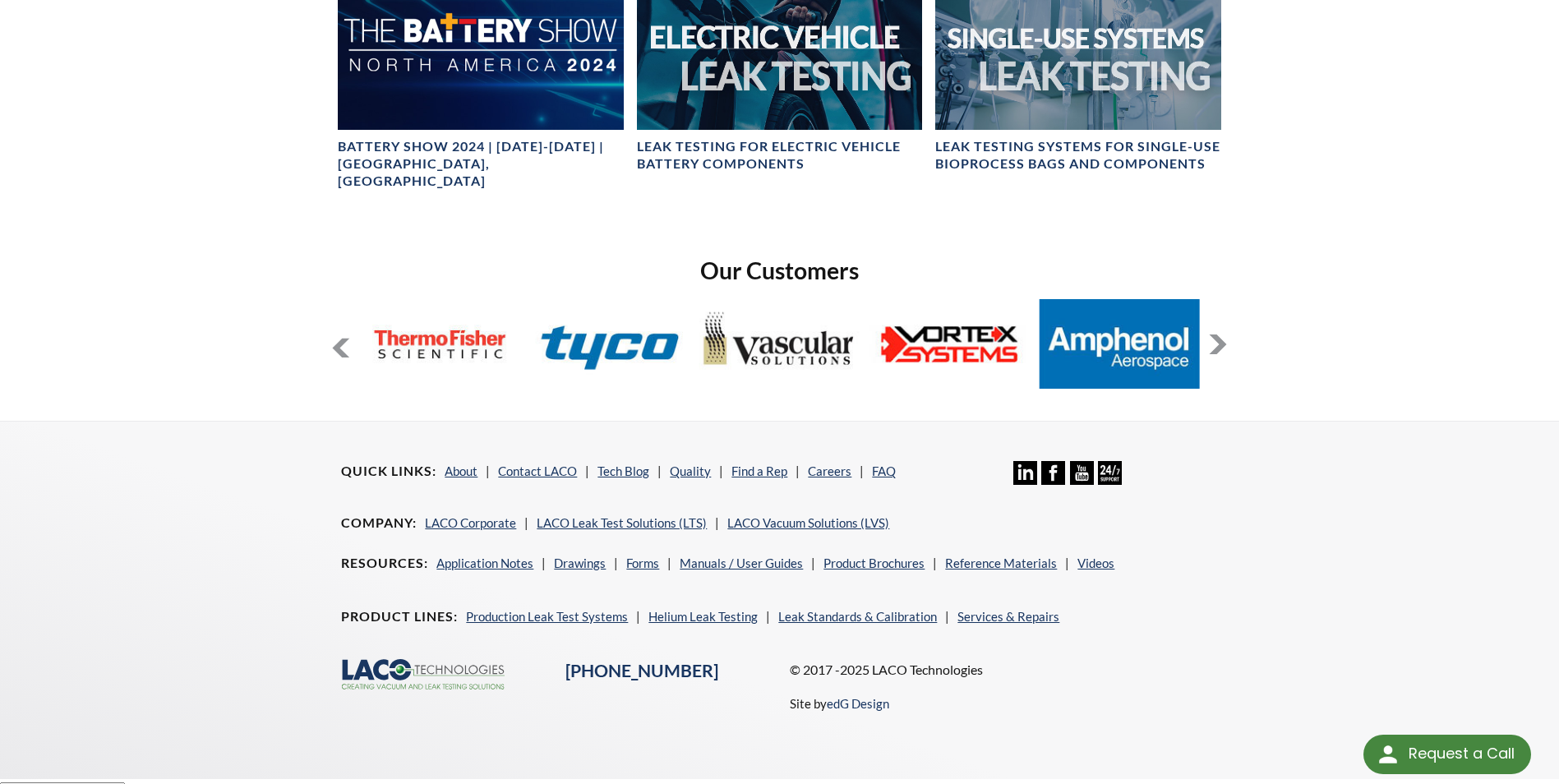
click at [1223, 334] on button at bounding box center [1218, 344] width 20 height 20
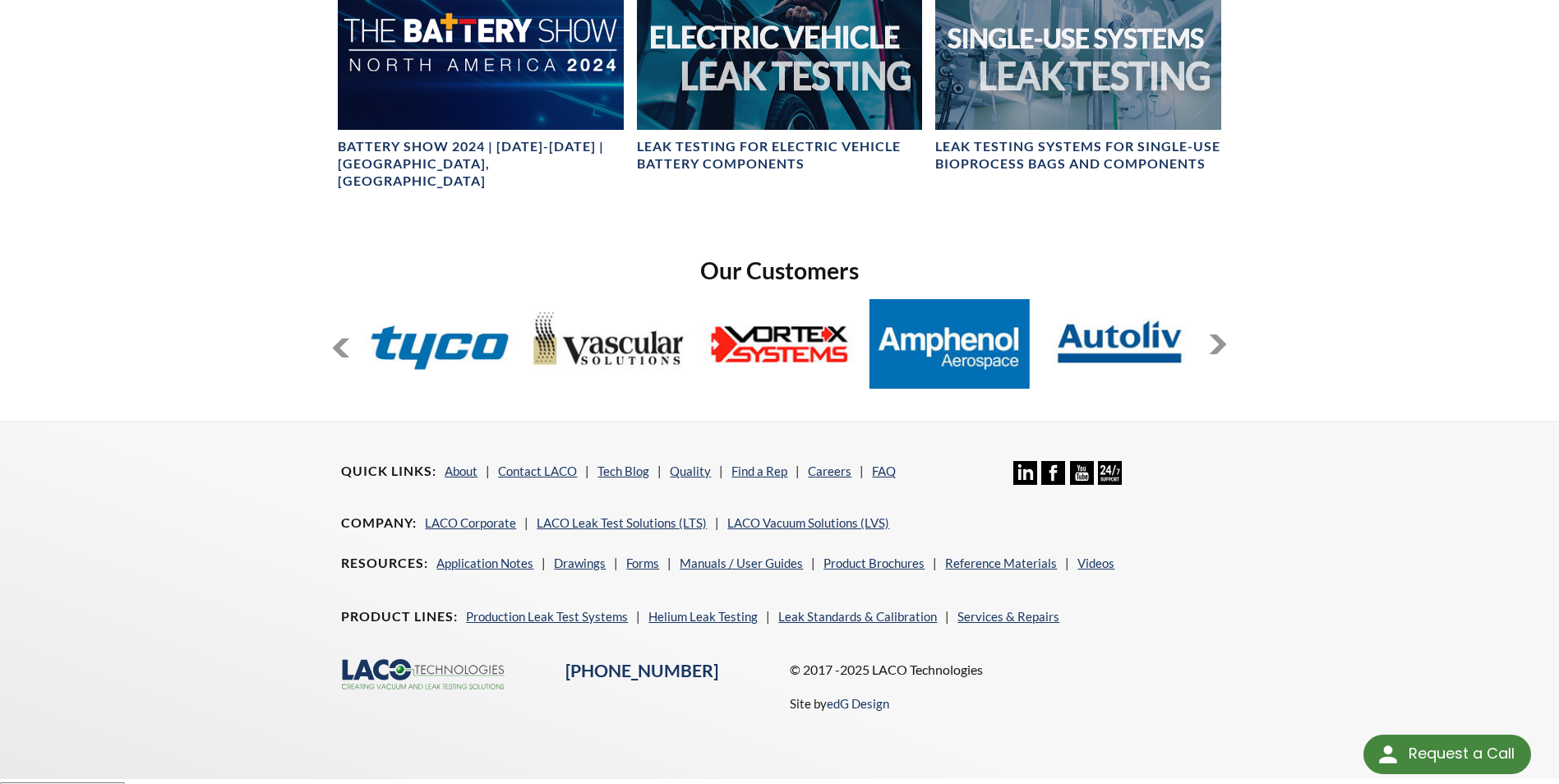
click at [1223, 334] on button at bounding box center [1218, 344] width 20 height 20
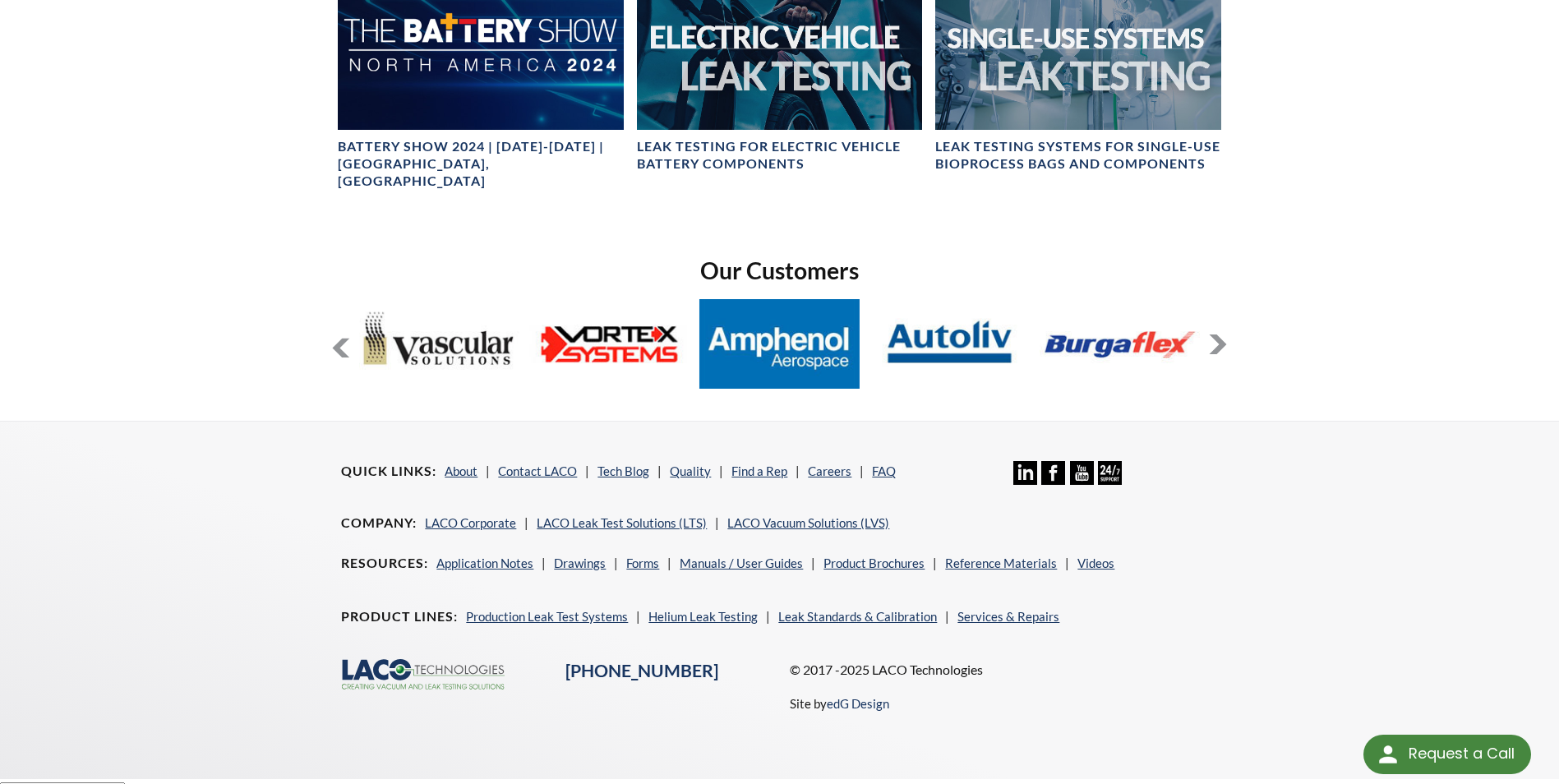
click at [1223, 334] on button at bounding box center [1218, 344] width 20 height 20
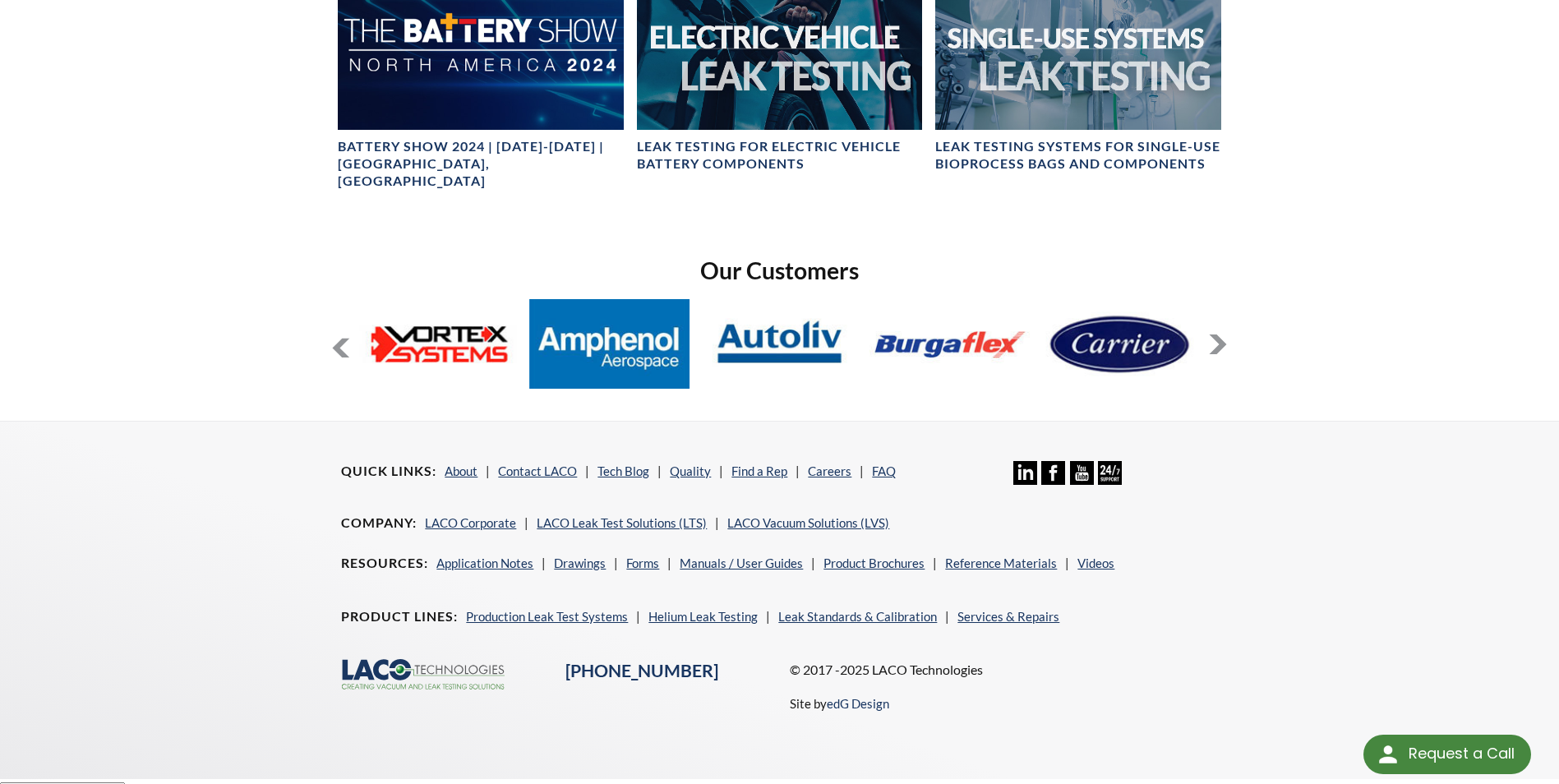
click at [1223, 334] on button at bounding box center [1218, 344] width 20 height 20
